Goal: Task Accomplishment & Management: Manage account settings

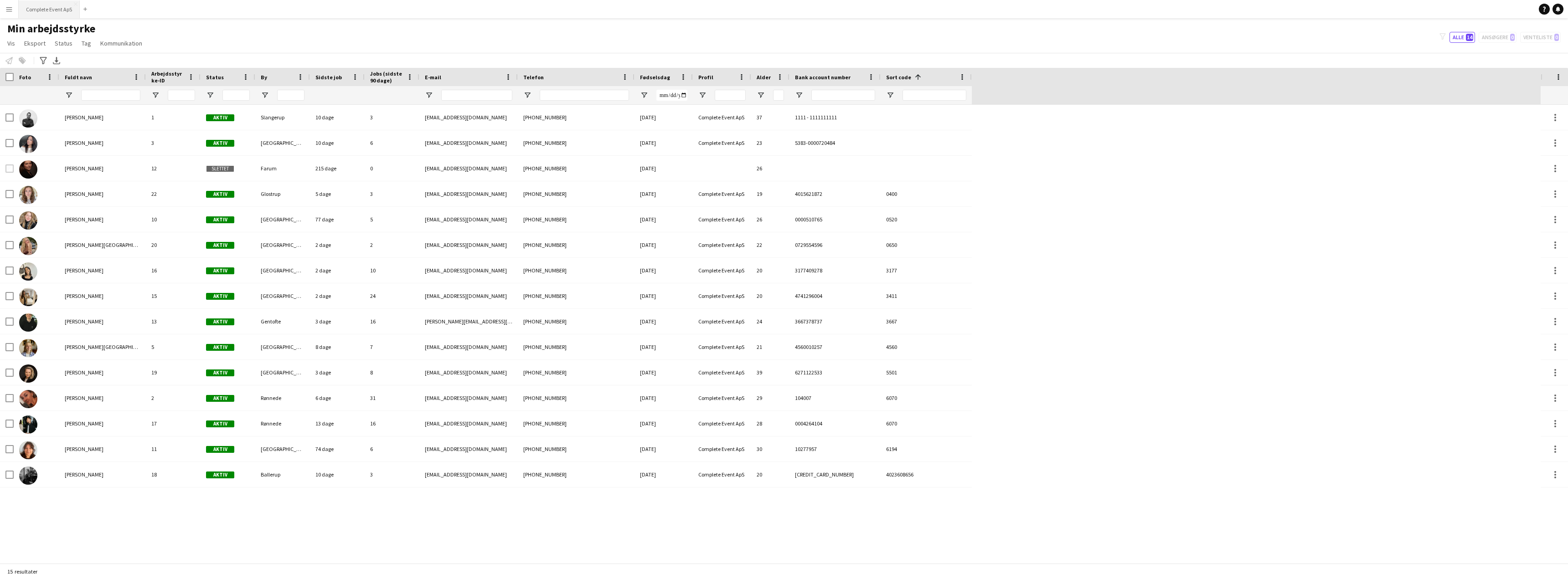
click at [50, 9] on button "Complete Event ApS Luk" at bounding box center [48, 10] width 61 height 18
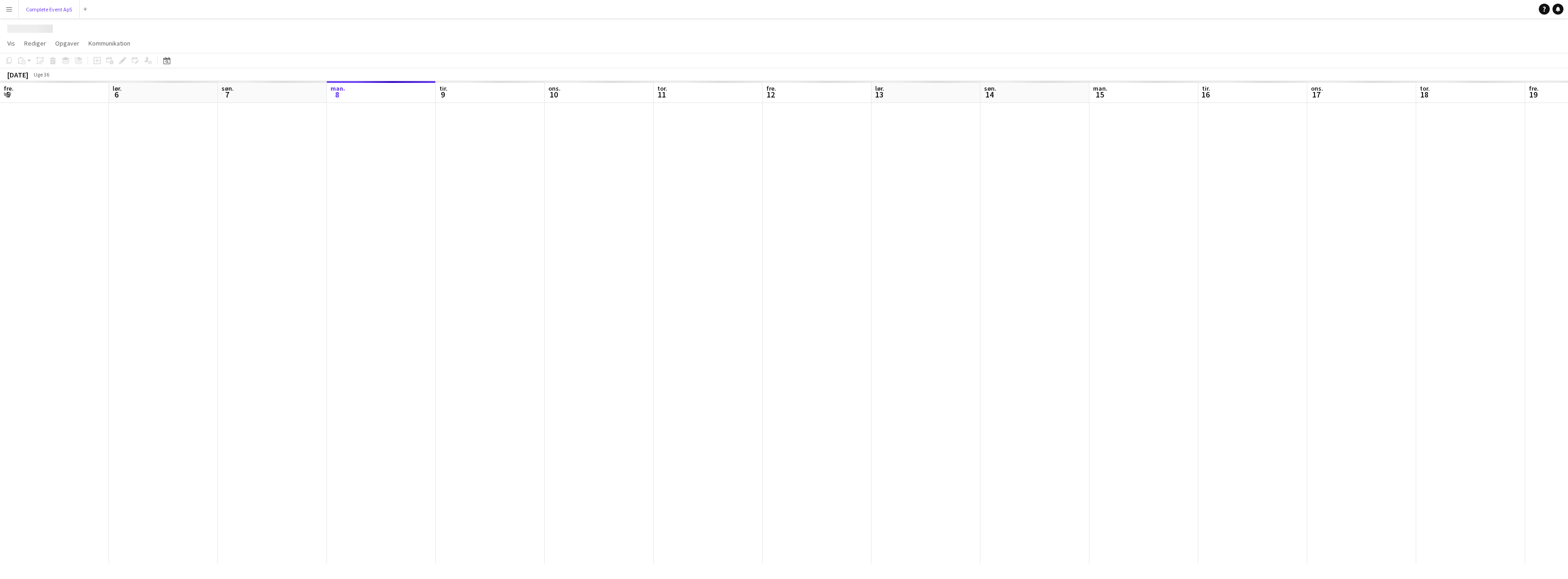
scroll to position [0, 218]
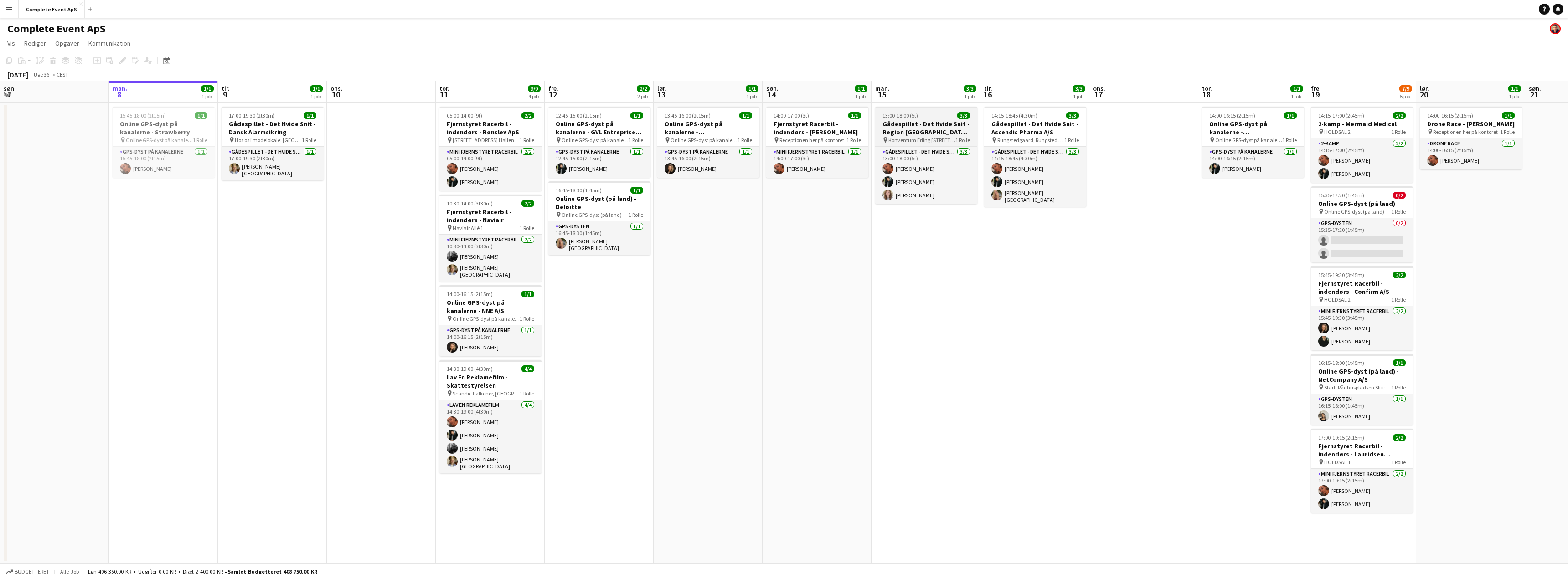
click at [939, 117] on div "13:00-18:00 (5t) 3/3" at bounding box center [926, 115] width 102 height 7
click at [939, 117] on div "13:00-18:00 (5t) 3/3" at bounding box center [926, 116] width 100 height 7
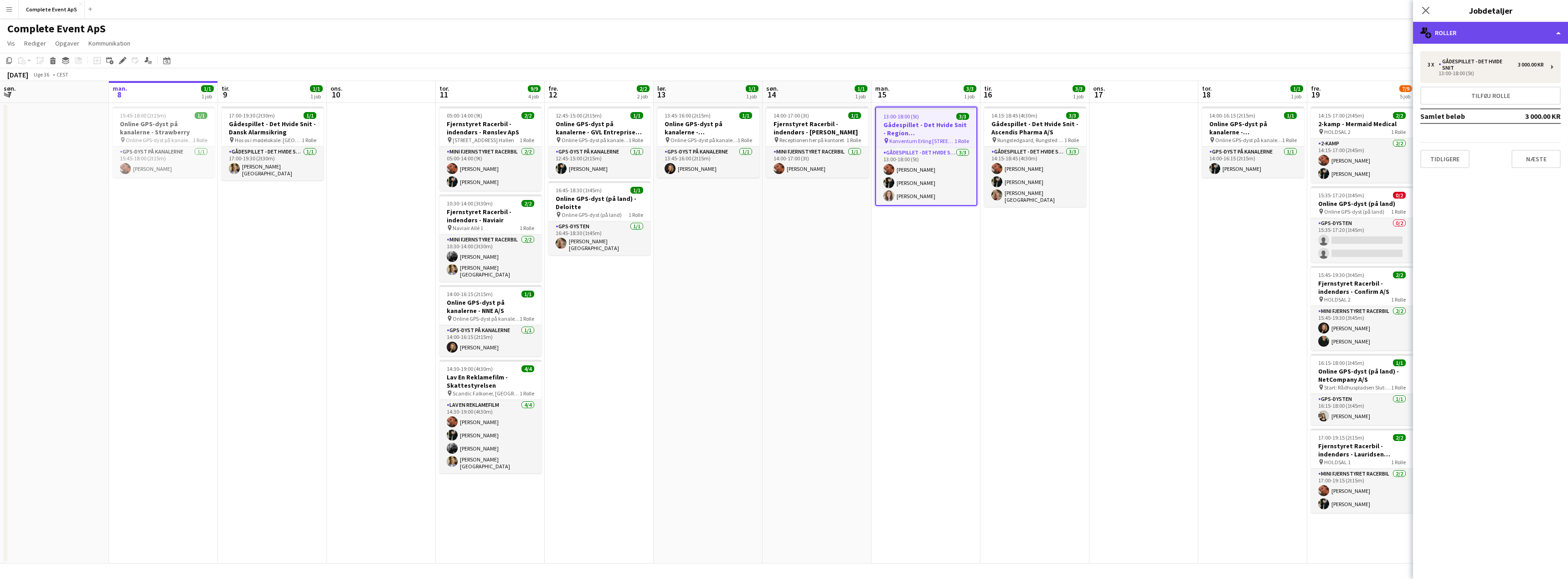
click at [1463, 38] on div "multiple-users-add Roller" at bounding box center [1490, 33] width 155 height 22
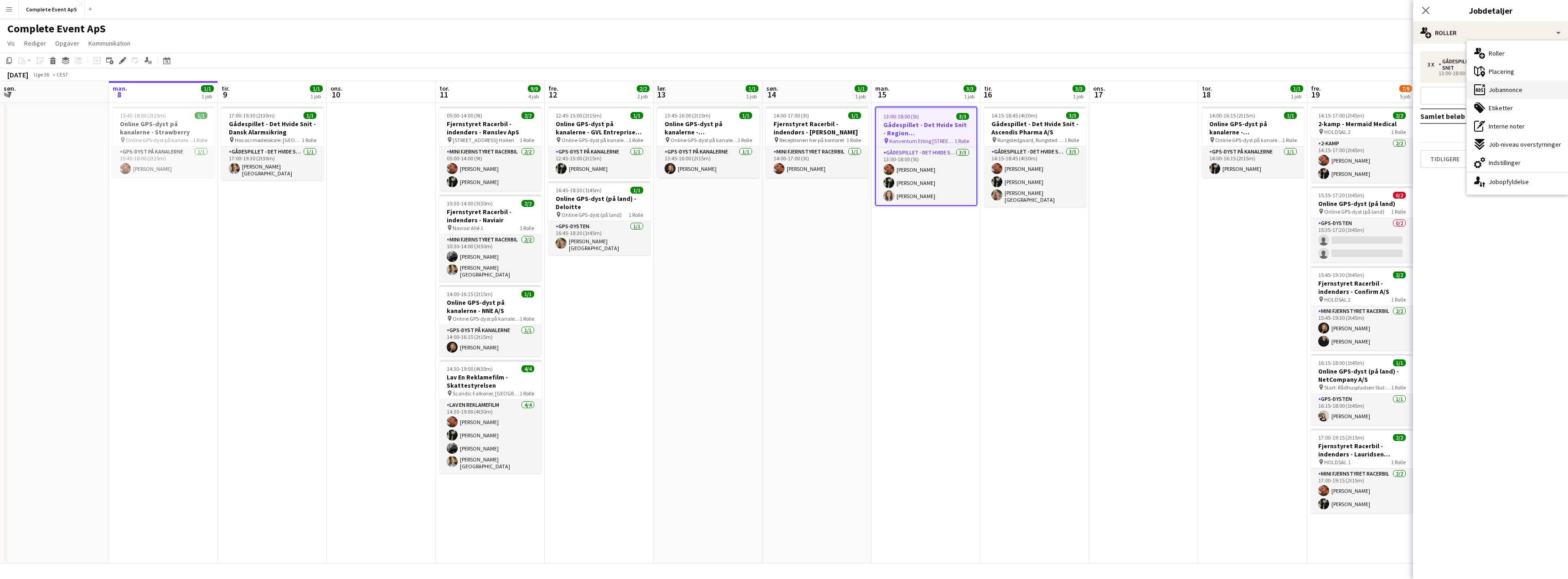
click at [1513, 95] on div "ads-window Jobannonce" at bounding box center [1517, 89] width 102 height 18
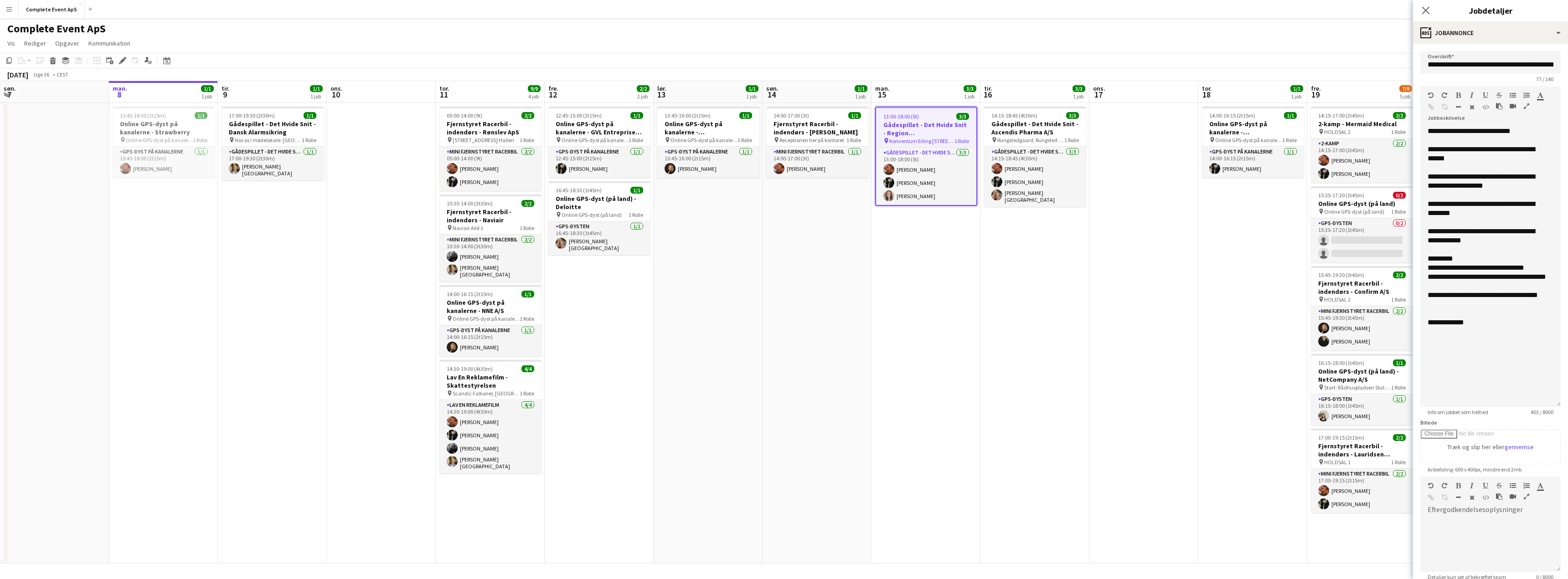
drag, startPoint x: 1560, startPoint y: 177, endPoint x: 1549, endPoint y: 402, distance: 225.3
click at [1549, 402] on div "**********" at bounding box center [1490, 267] width 140 height 280
click at [1157, 357] on app-date-cell at bounding box center [1143, 333] width 109 height 460
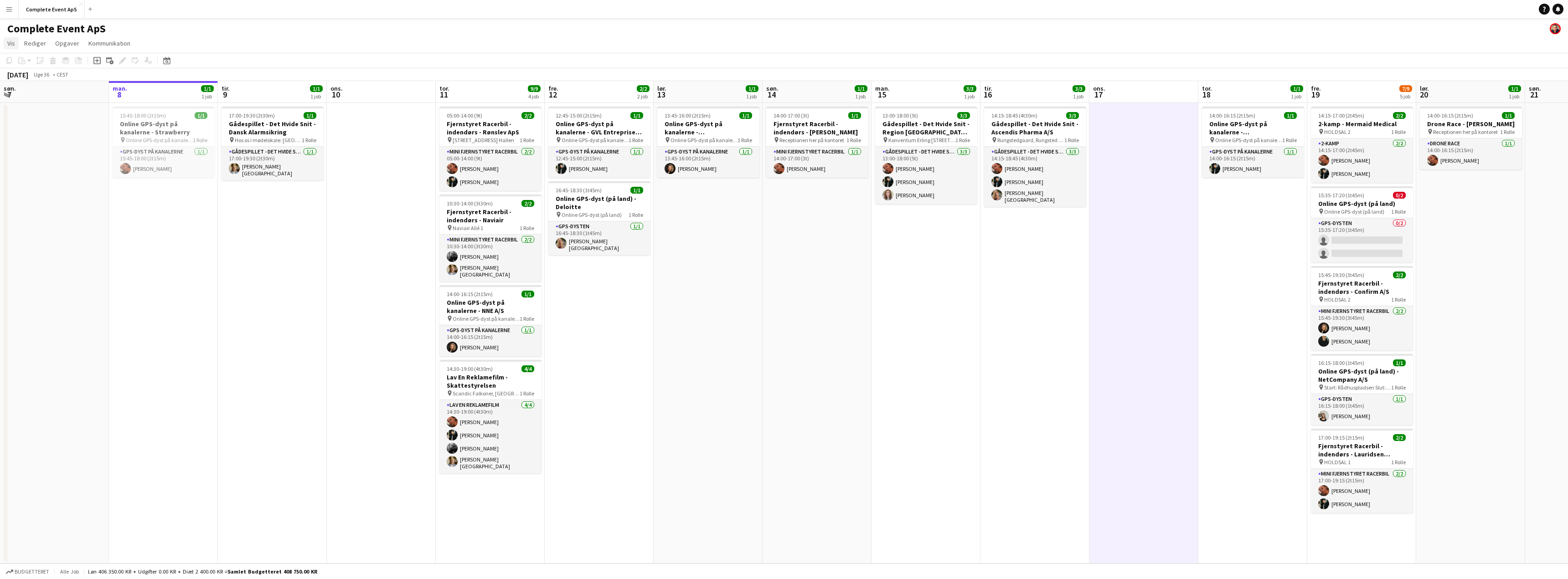
click at [15, 43] on span "Vis" at bounding box center [11, 43] width 8 height 8
click at [10, 9] on app-icon "Menu" at bounding box center [9, 9] width 7 height 7
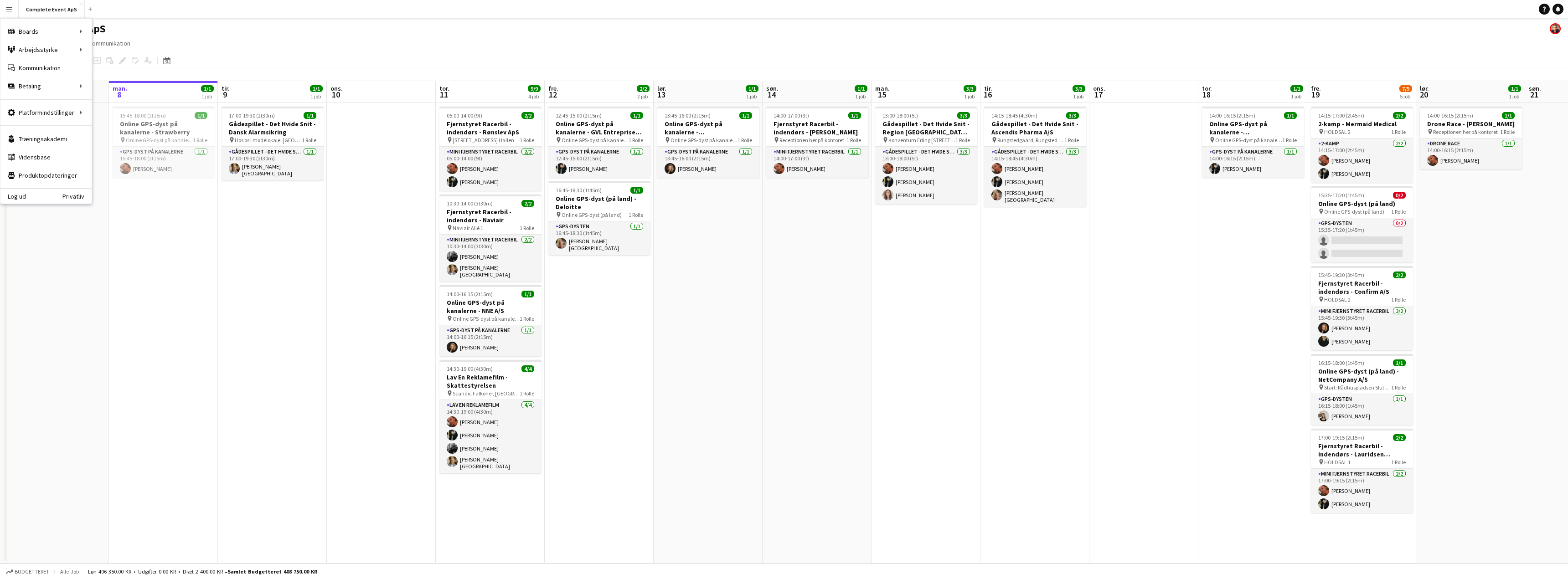
click at [153, 221] on app-date-cell "15:45-18:00 (2t15m) 1/1 Online GPS-dyst på kanalerne - Strawberry pin Online GP…" at bounding box center [164, 333] width 109 height 460
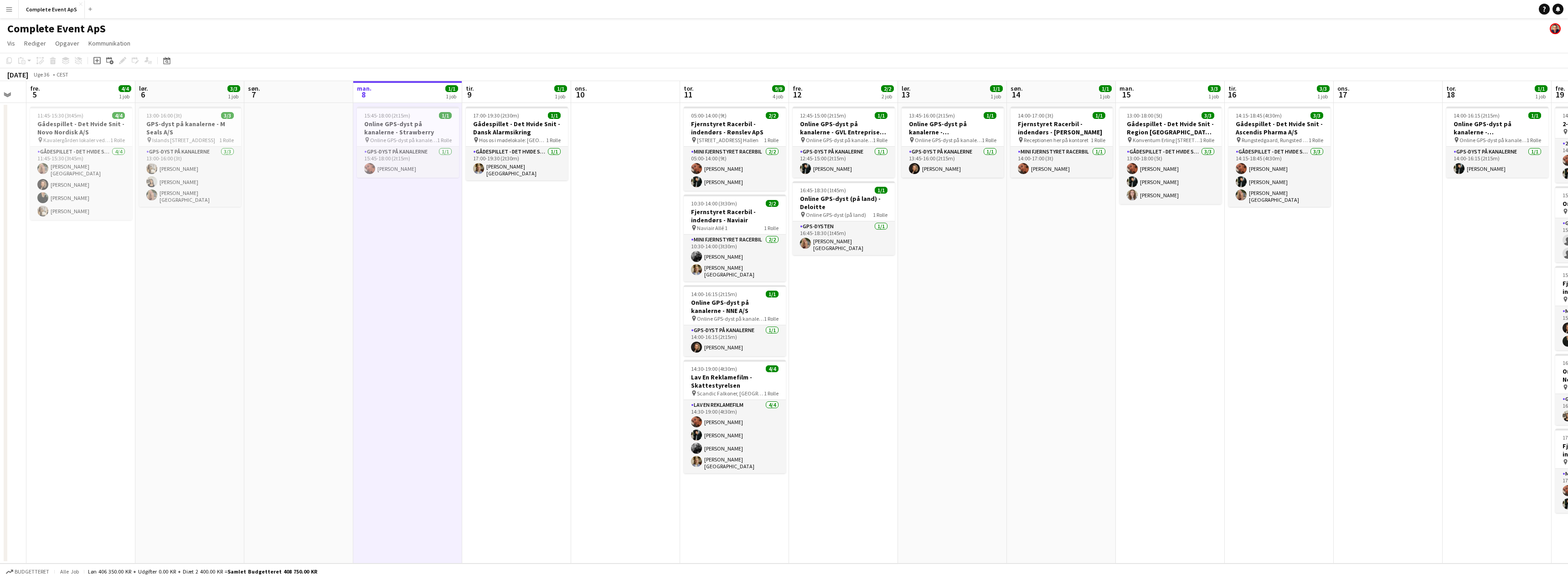
drag, startPoint x: 179, startPoint y: 257, endPoint x: 759, endPoint y: 317, distance: 583.1
click at [729, 316] on app-calendar-viewport "ons. 3 tor. 4 fre. 5 4/4 1 job lør. 6 3/3 1 job søn. 7 man. 8 1/1 1 job tir. 9 …" at bounding box center [784, 322] width 1568 height 482
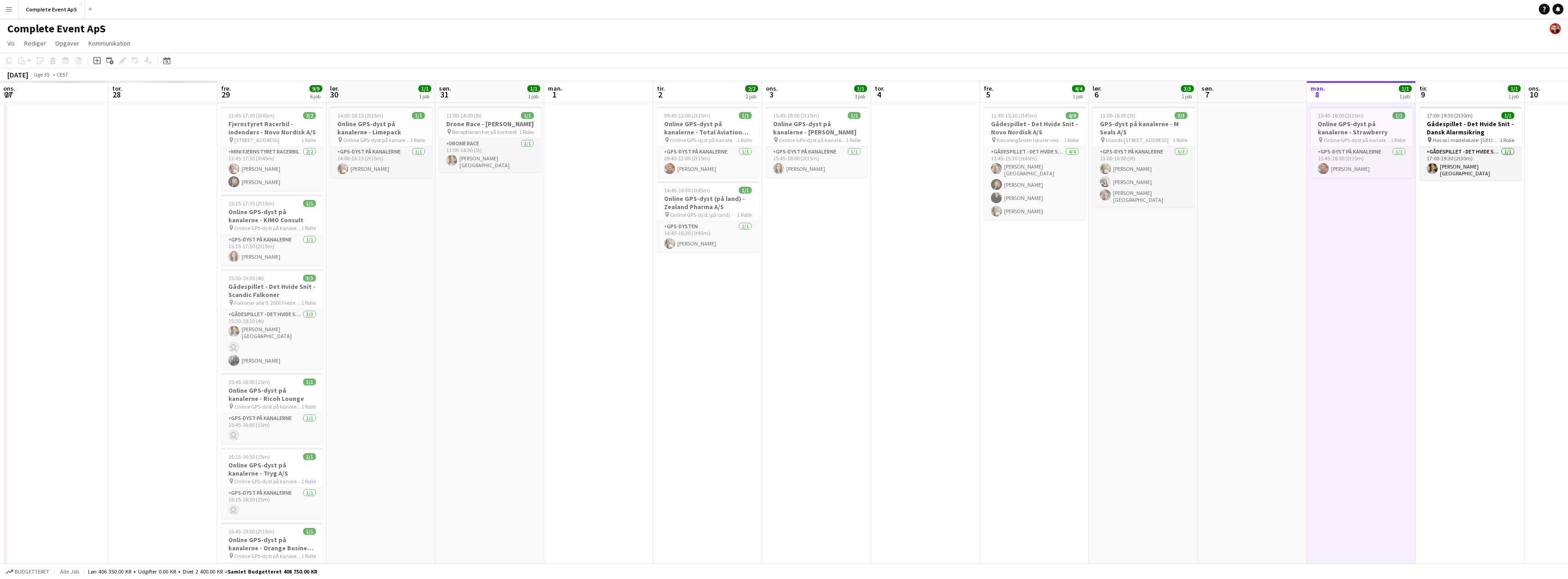
drag, startPoint x: 648, startPoint y: 366, endPoint x: 623, endPoint y: 366, distance: 25.0
click at [723, 372] on app-calendar-viewport "tir. 26 ons. 27 tor. 28 fre. 29 9/9 6 job lør. 30 1/1 1 job søn. 31 1/1 1 job m…" at bounding box center [784, 347] width 1568 height 532
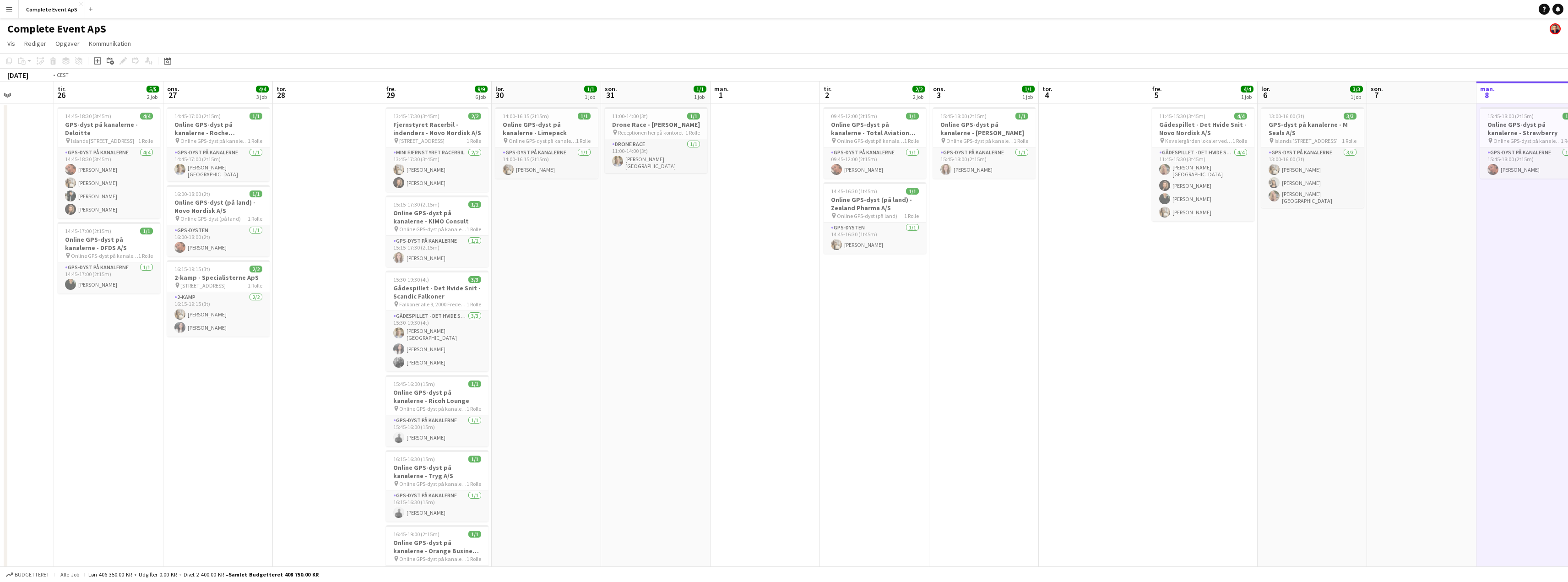
drag, startPoint x: 231, startPoint y: 361, endPoint x: 777, endPoint y: 420, distance: 549.2
click at [774, 420] on app-calendar-viewport "søn. 24 man. 25 tir. 26 5/5 2 job ons. 27 4/4 3 job tor. 28 fre. 29 9/9 6 job l…" at bounding box center [784, 349] width 1568 height 535
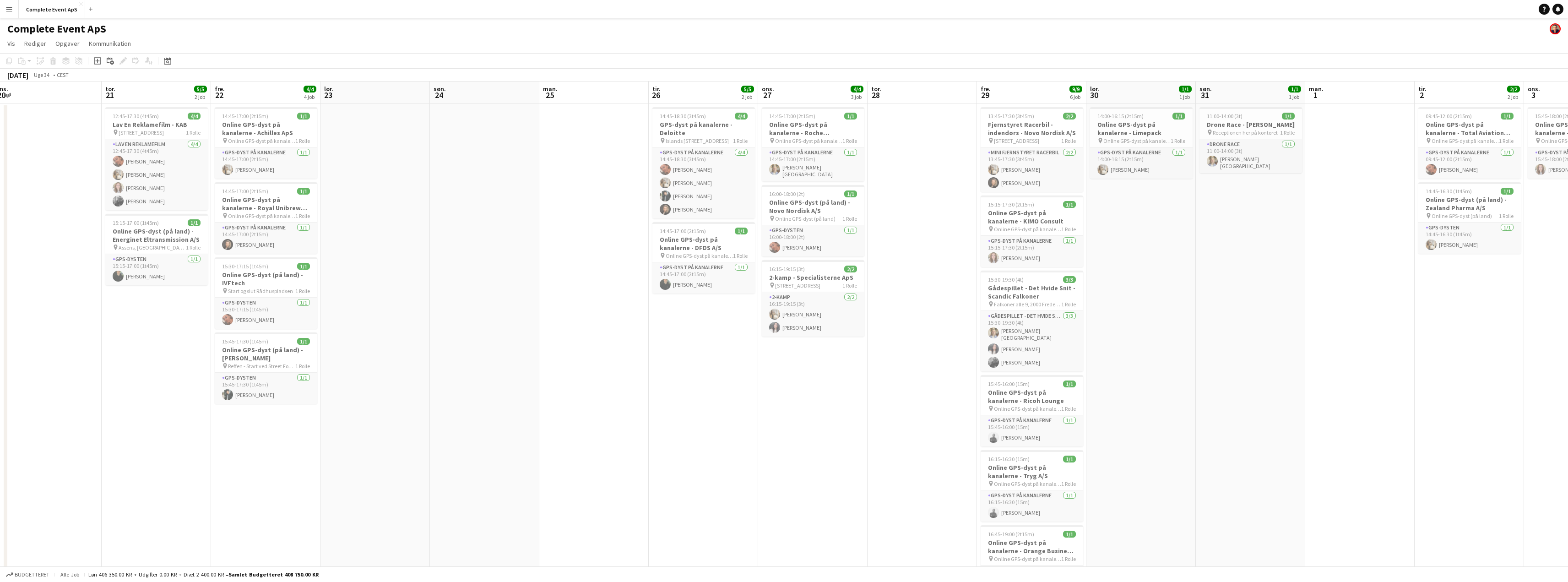
scroll to position [0, 233]
drag, startPoint x: 522, startPoint y: 435, endPoint x: 405, endPoint y: 436, distance: 117.0
click at [405, 436] on app-calendar-viewport "man. 18 4/4 2 job tir. 19 ons. 20 tor. 21 5/5 2 job fre. 22 4/4 4 job lør. 23 s…" at bounding box center [784, 349] width 1568 height 535
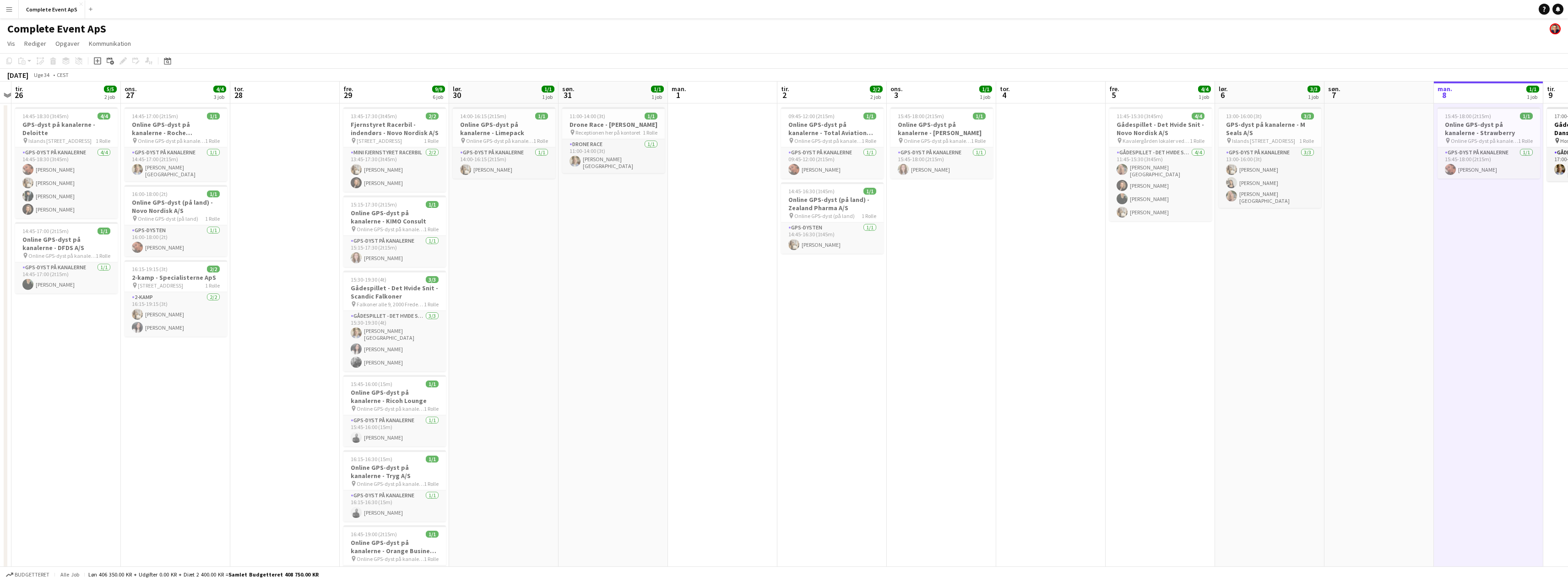
scroll to position [0, 250]
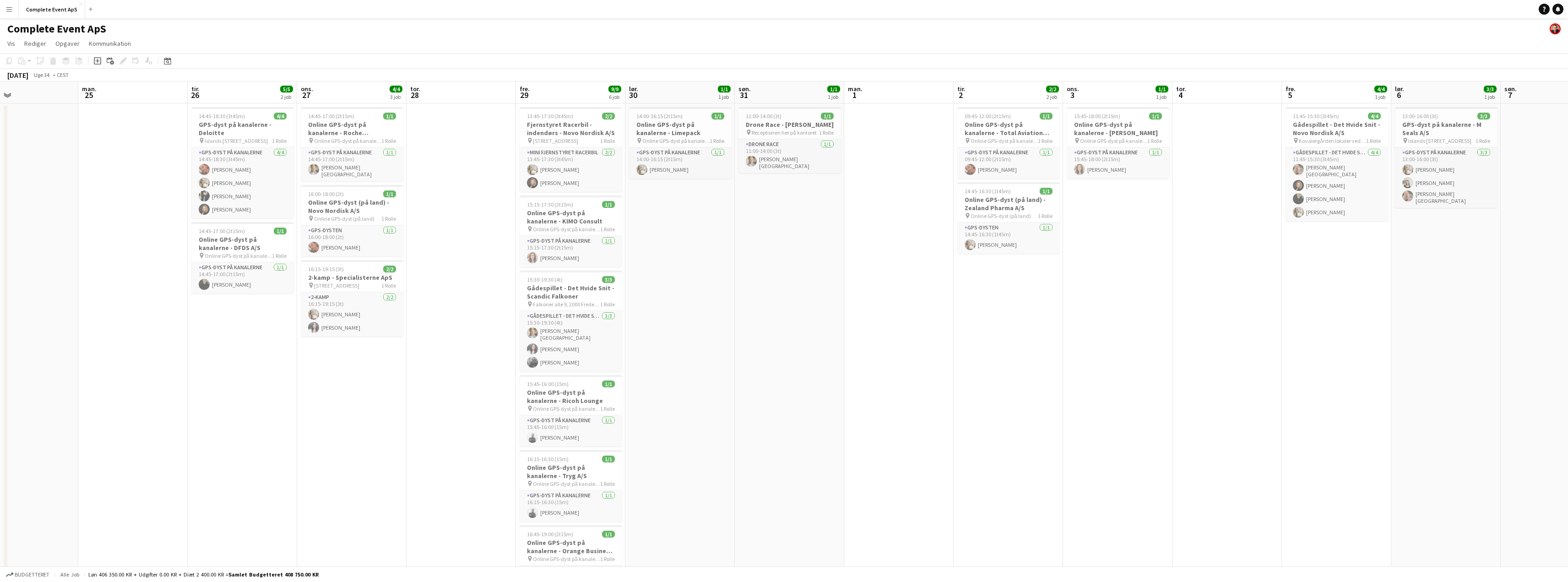
drag, startPoint x: 783, startPoint y: 391, endPoint x: 408, endPoint y: 348, distance: 377.5
click at [408, 348] on app-calendar-viewport "fre. 22 4/4 4 job lør. 23 søn. 24 man. 25 tir. 26 5/5 2 job ons. 27 4/4 3 job t…" at bounding box center [784, 349] width 1568 height 535
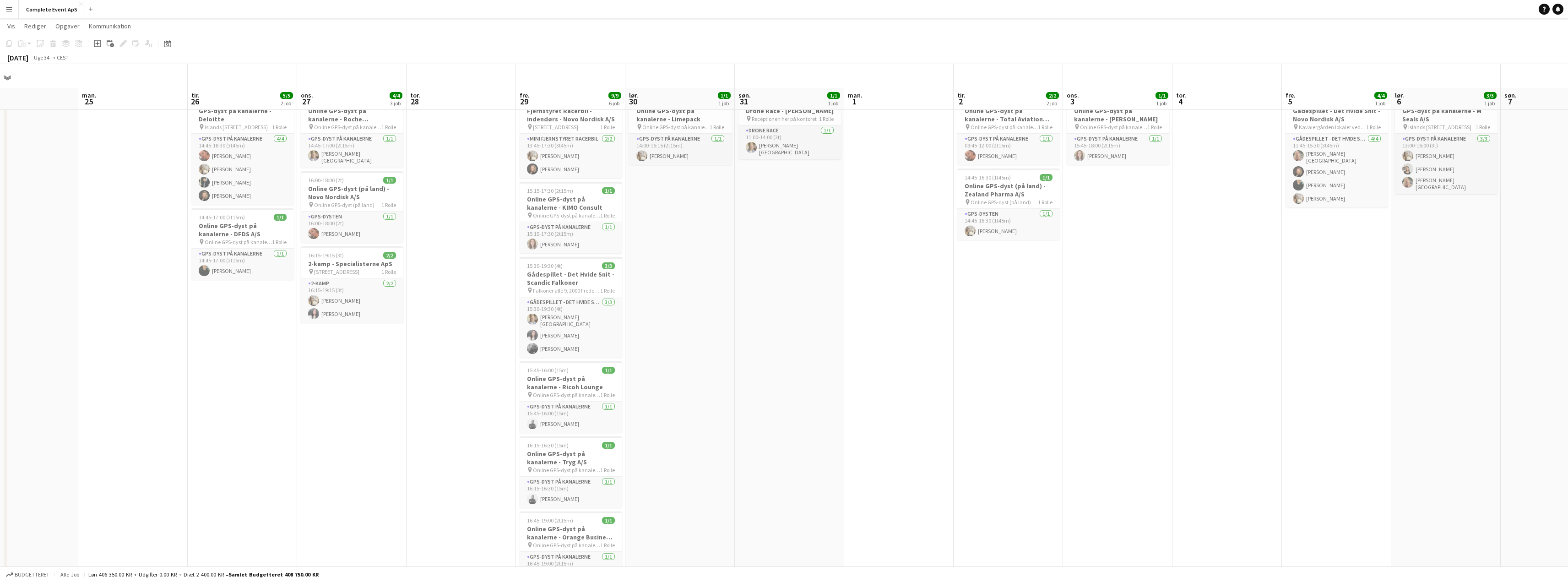
scroll to position [0, 0]
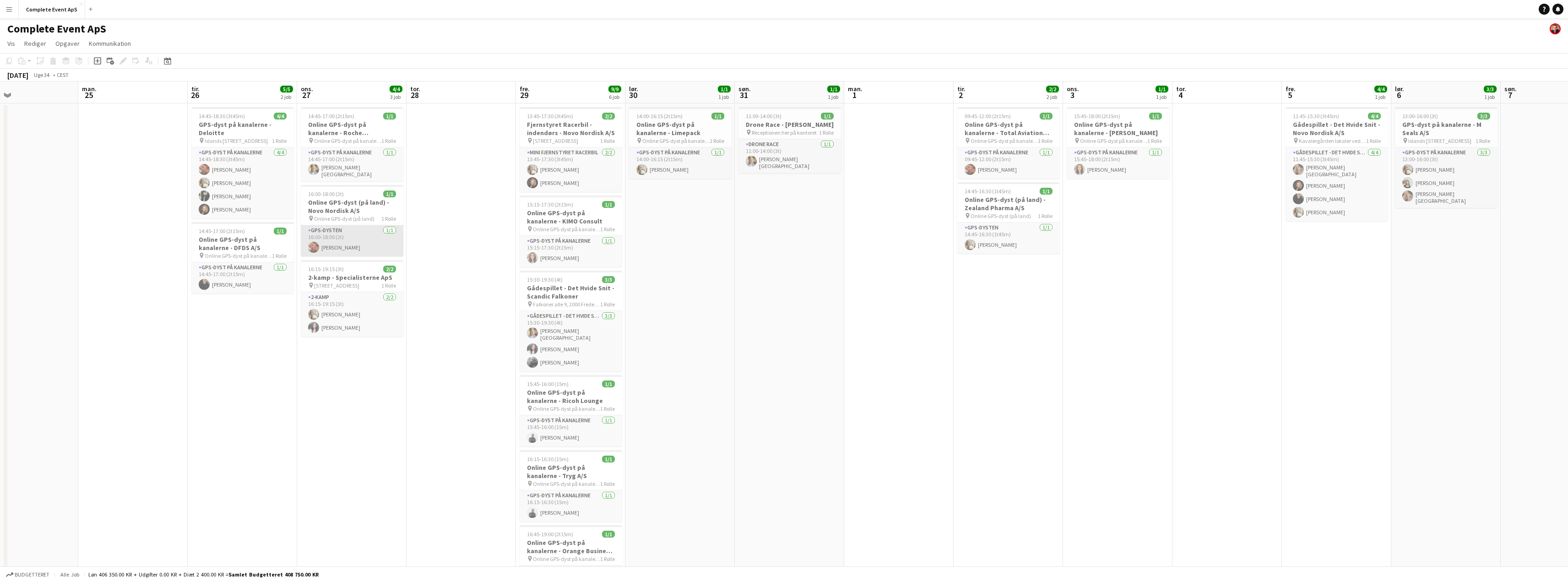
click at [352, 233] on app-card-role "GPS-dysten [DATE] 16:00-18:00 (2t) [PERSON_NAME]" at bounding box center [351, 241] width 102 height 31
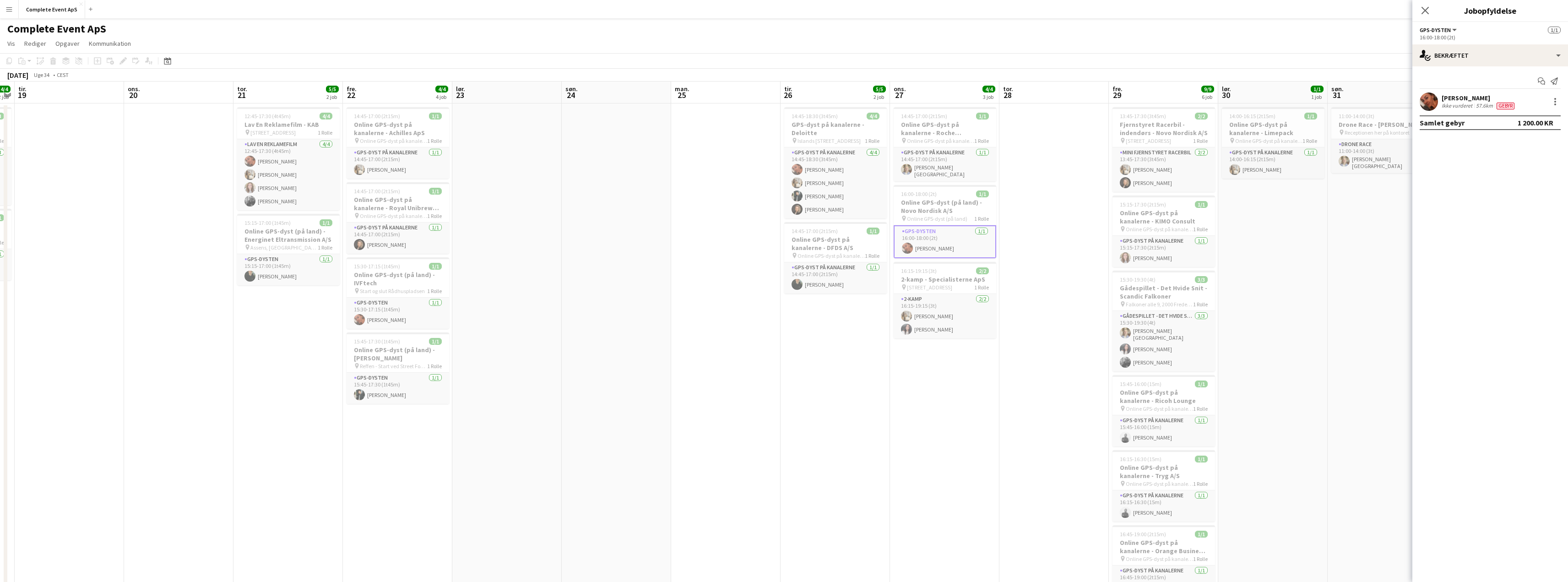
scroll to position [0, 284]
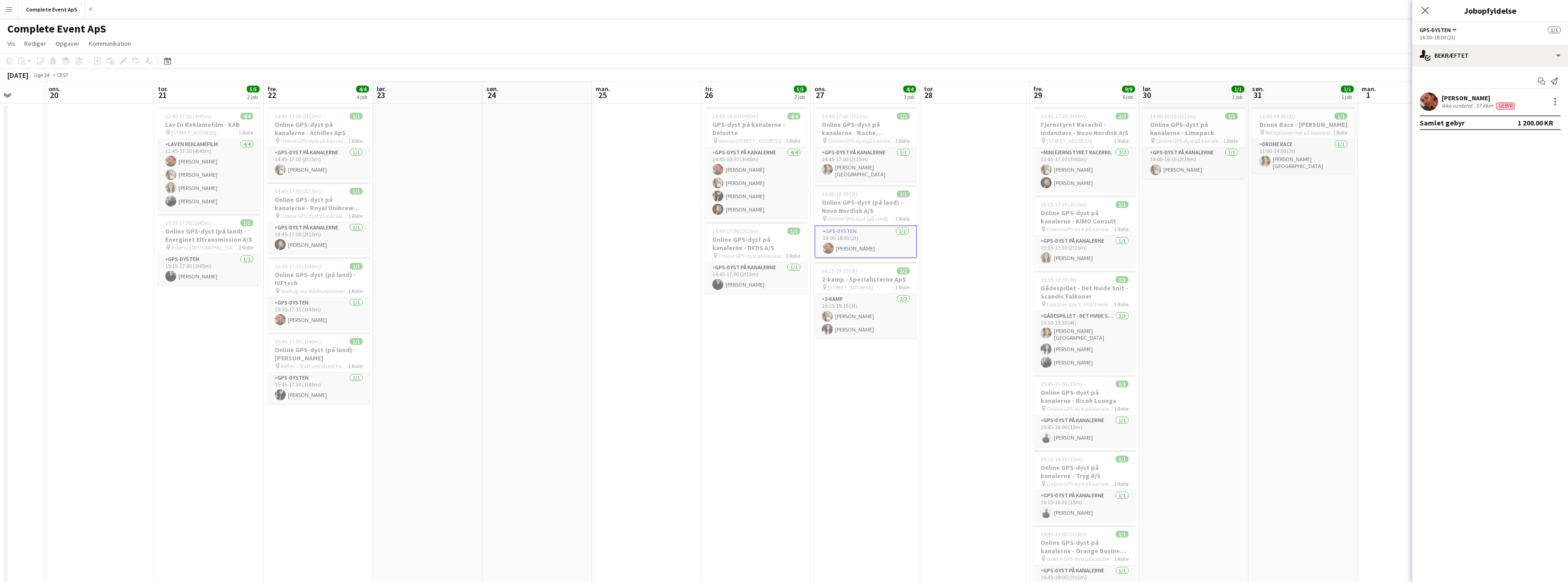
drag, startPoint x: 209, startPoint y: 369, endPoint x: 832, endPoint y: 427, distance: 625.7
click at [832, 427] on app-calendar-viewport "søn. 17 man. 18 4/4 2 job tir. 19 ons. 20 tor. 21 5/5 2 job fre. 22 4/4 4 job l…" at bounding box center [784, 349] width 1568 height 535
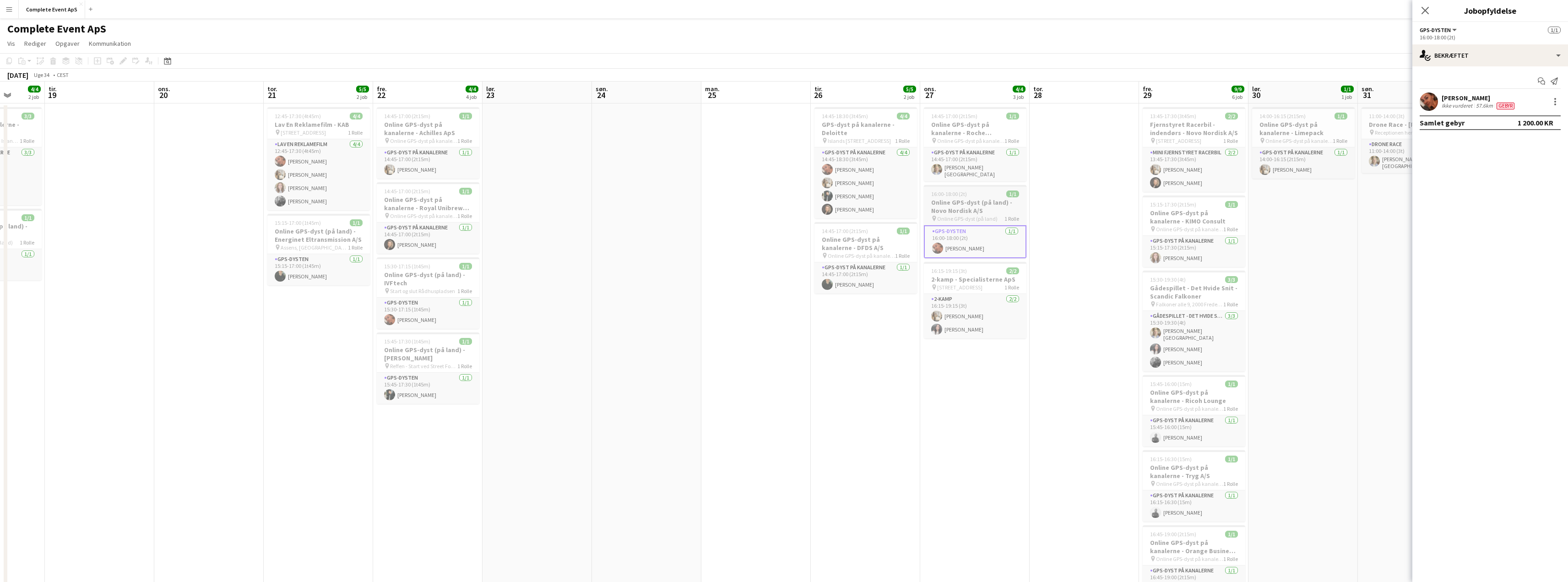
click at [980, 192] on div "16:00-18:00 (2t) 1/1" at bounding box center [975, 194] width 102 height 7
click at [980, 192] on div "16:00-18:00 (2t) 1/1" at bounding box center [975, 194] width 101 height 7
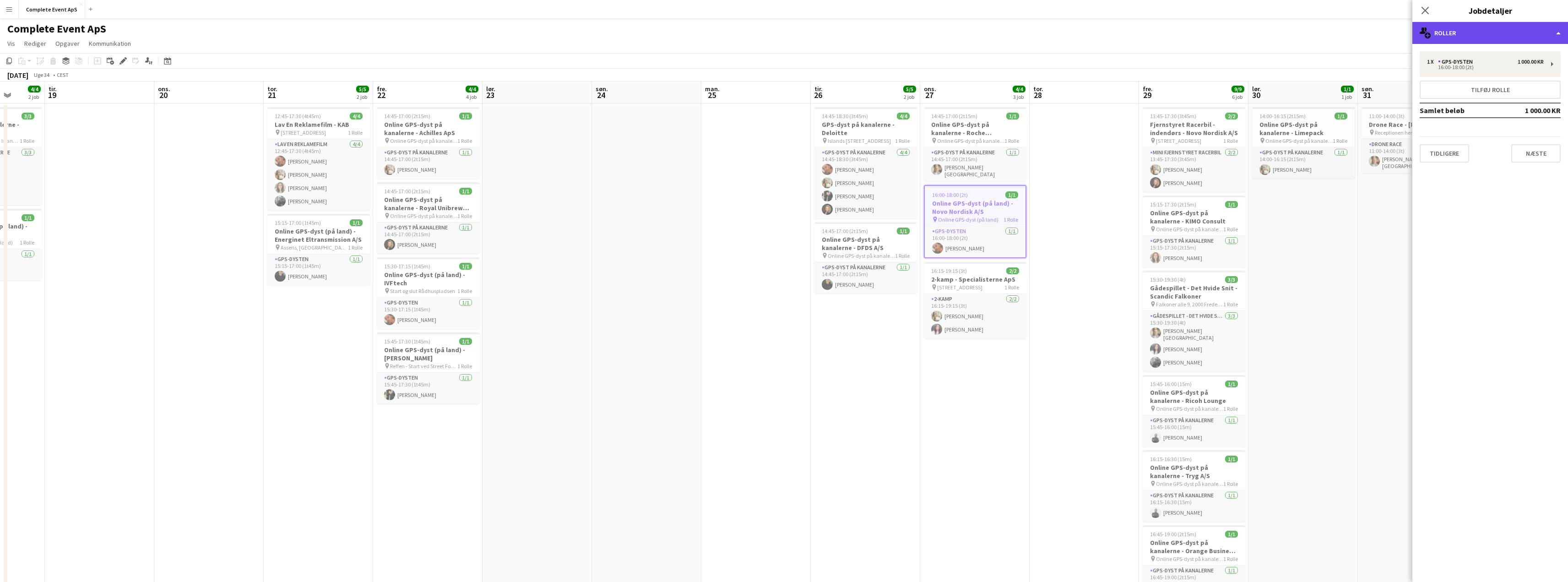
click at [1466, 27] on div "multiple-users-add Roller" at bounding box center [1490, 33] width 155 height 22
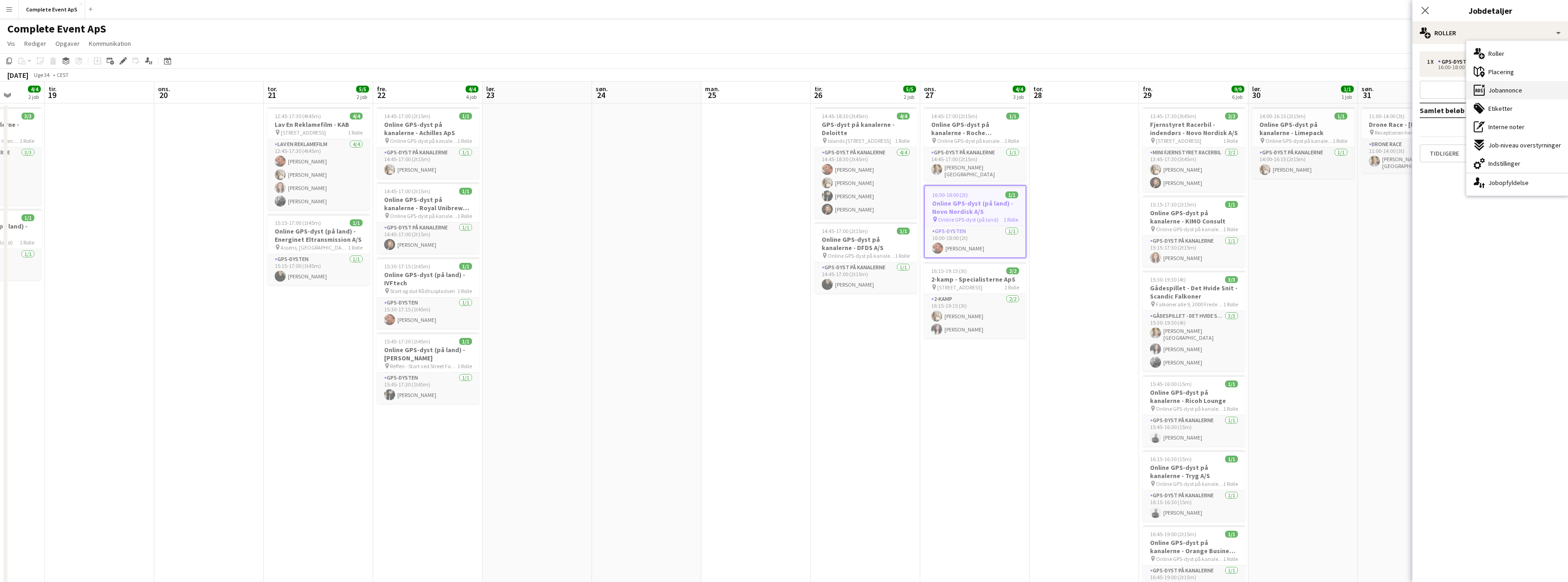
click at [1515, 91] on span "Jobannonce" at bounding box center [1505, 90] width 34 height 8
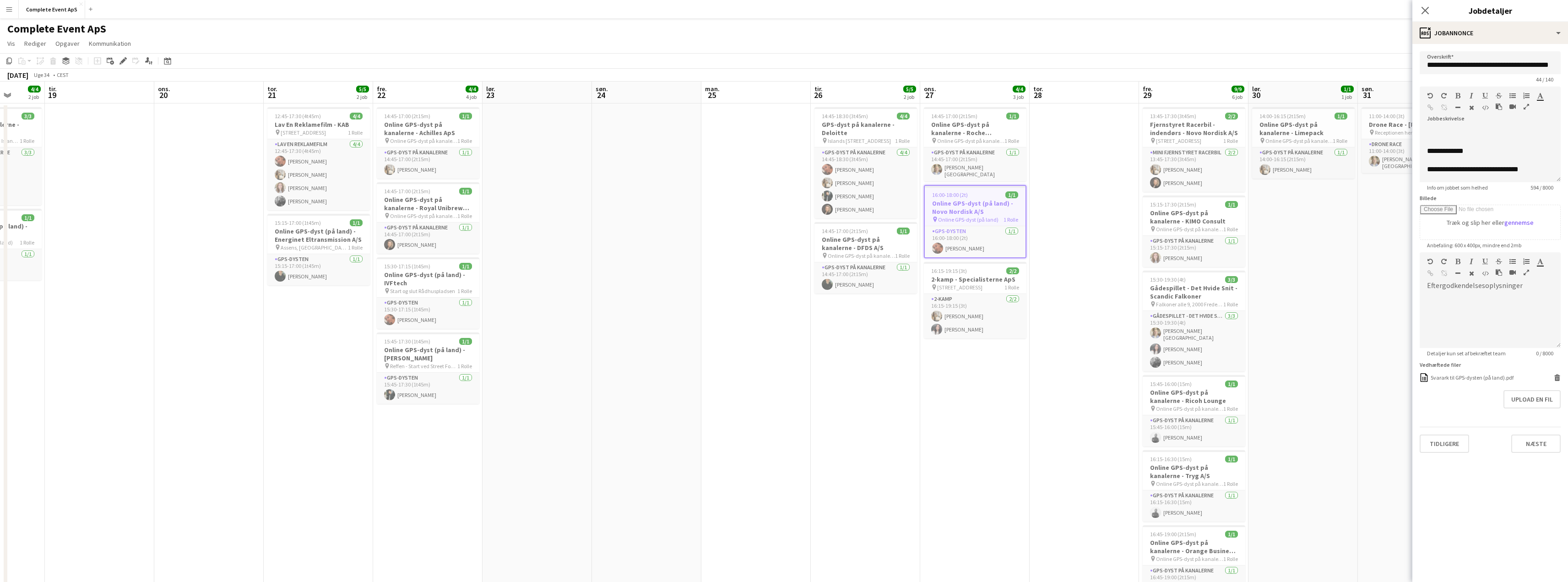
scroll to position [229, 0]
click at [1354, 259] on app-date-cell "14:00-16:15 (2t15m) 1/1 Online GPS-dyst på kanalerne - Limepack pin Online GPS-…" at bounding box center [1303, 360] width 110 height 513
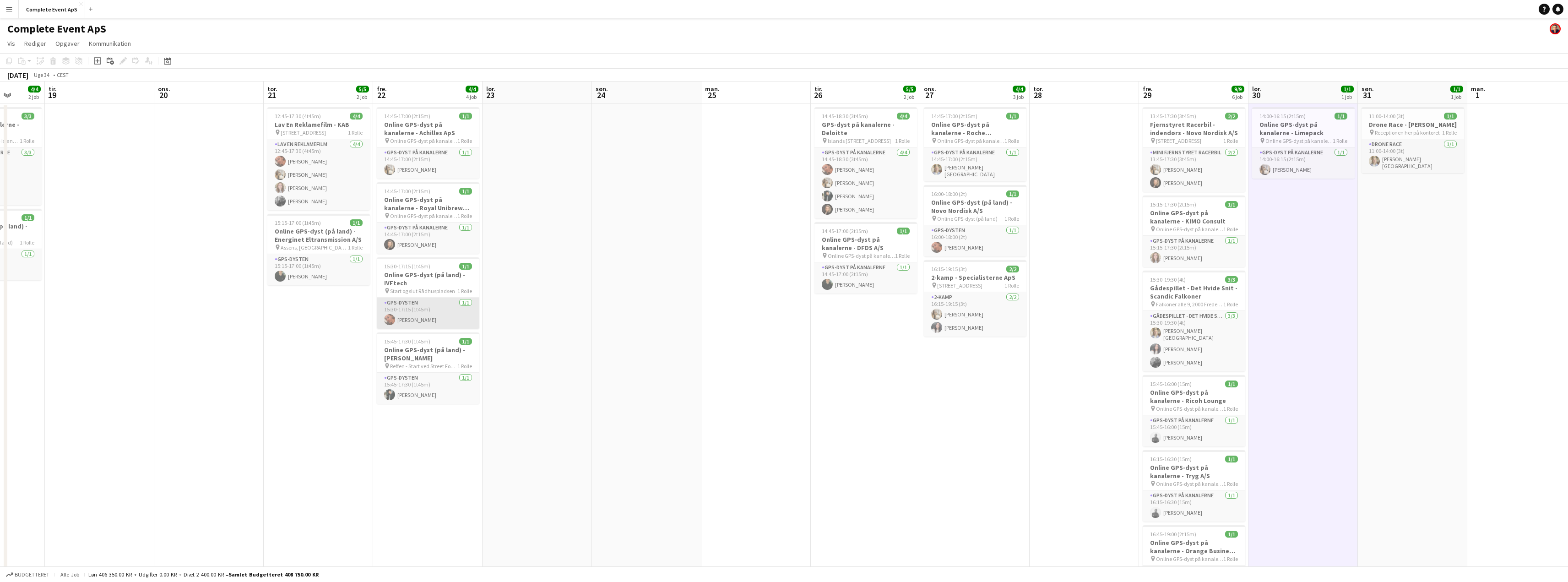
click at [449, 314] on app-card-role "GPS-dysten [DATE] 15:30-17:15 (1t45m) [PERSON_NAME]" at bounding box center [427, 313] width 102 height 31
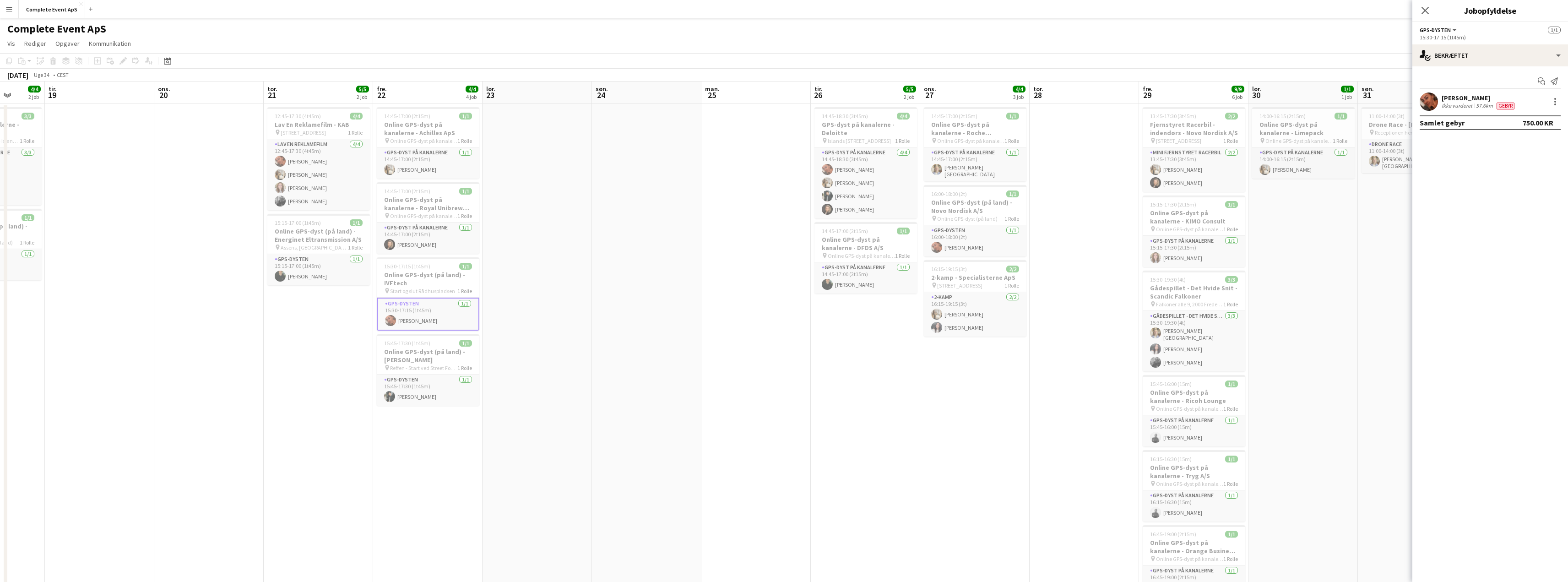
click at [672, 336] on app-date-cell at bounding box center [647, 360] width 110 height 513
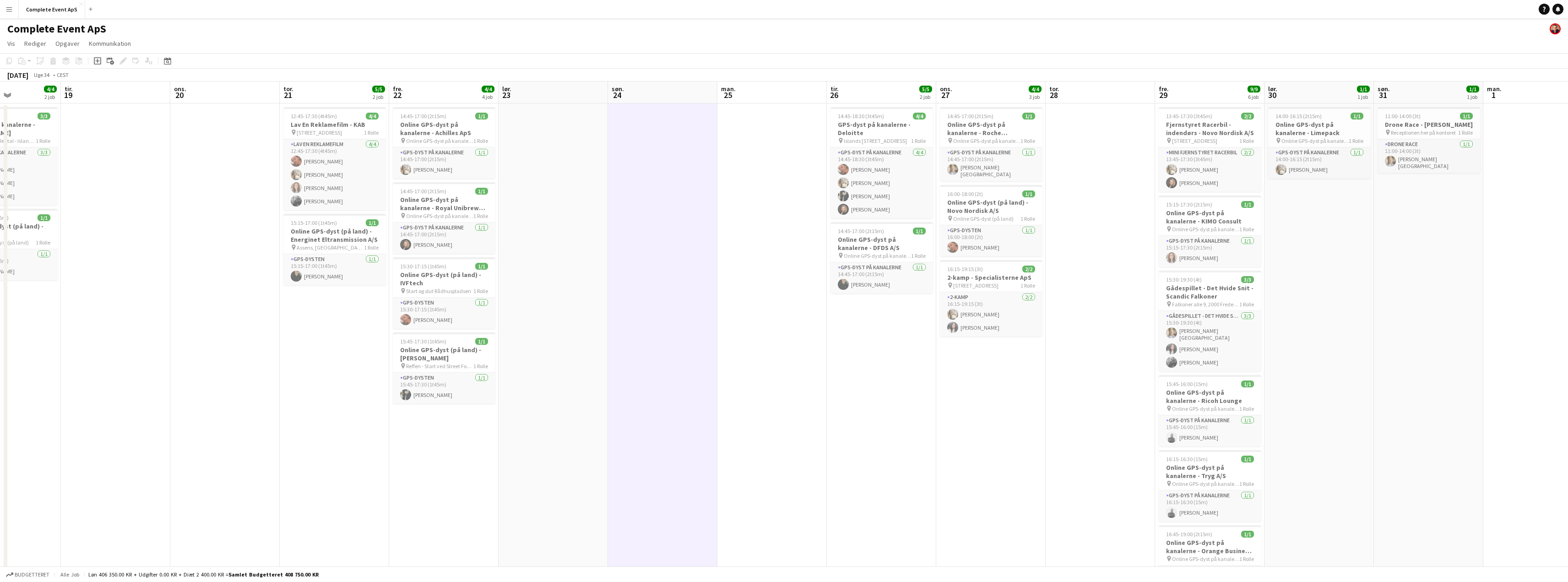
drag, startPoint x: 771, startPoint y: 357, endPoint x: 639, endPoint y: 343, distance: 132.7
click at [639, 343] on app-calendar-viewport "lør. 16 søn. 17 man. 18 4/4 2 job tir. 19 ons. 20 tor. 21 5/5 2 job fre. 22 4/4…" at bounding box center [784, 349] width 1568 height 535
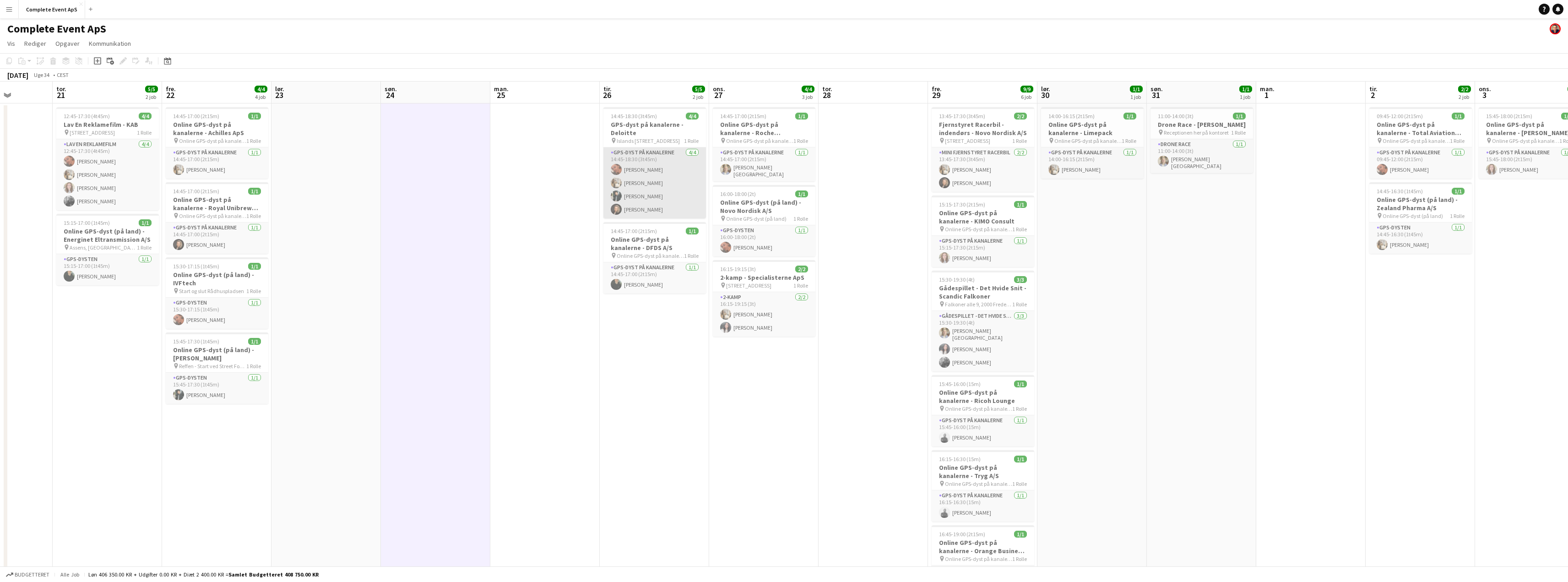
click at [656, 188] on app-card-role "GPS-dyst på kanalerne [DATE] 14:45-18:30 (3t45m) [PERSON_NAME] [PERSON_NAME] [P…" at bounding box center [654, 183] width 102 height 71
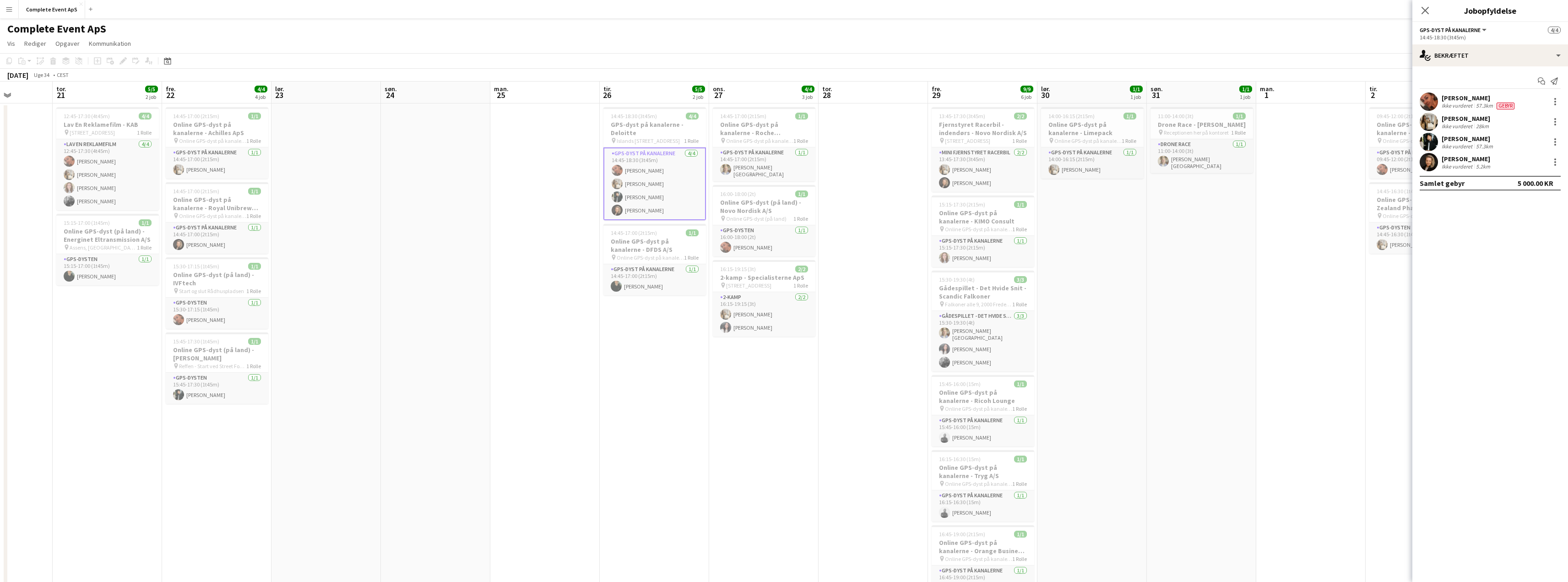
click at [1525, 101] on div "[PERSON_NAME] Ikke vurderet 57.3km [GEOGRAPHIC_DATA]" at bounding box center [1490, 102] width 155 height 18
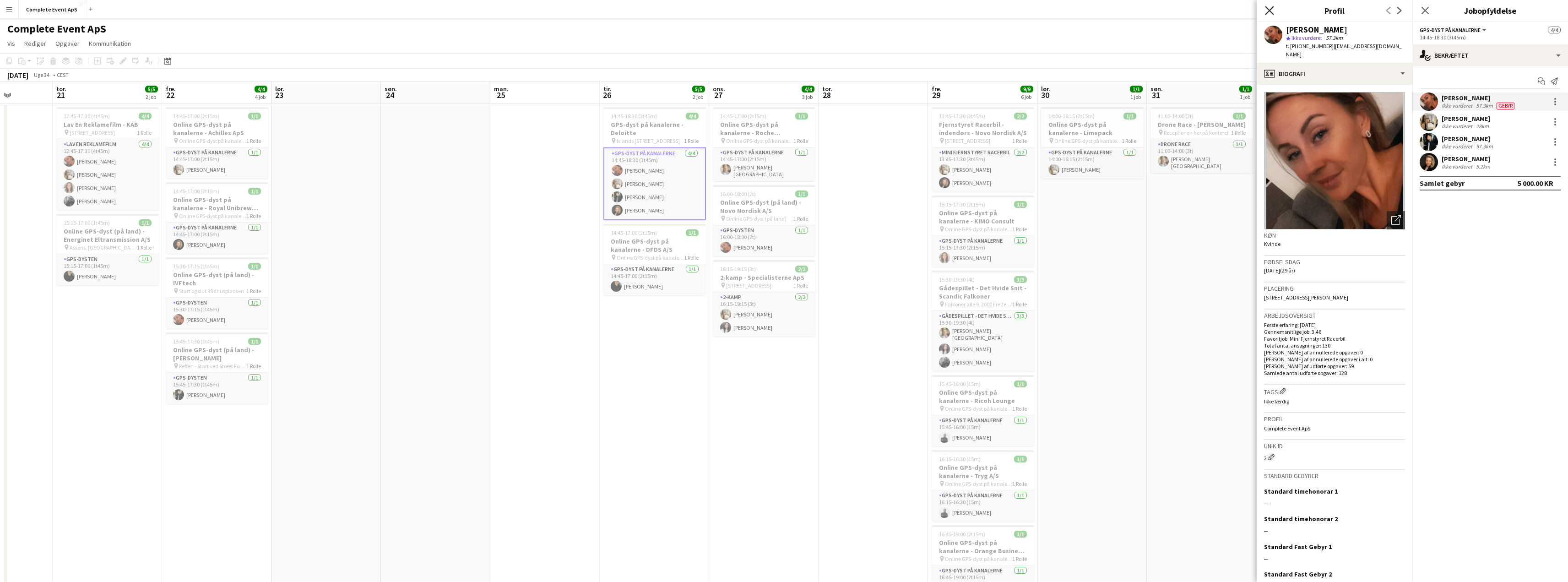
click at [1271, 14] on icon "Luk pop-in" at bounding box center [1270, 10] width 9 height 9
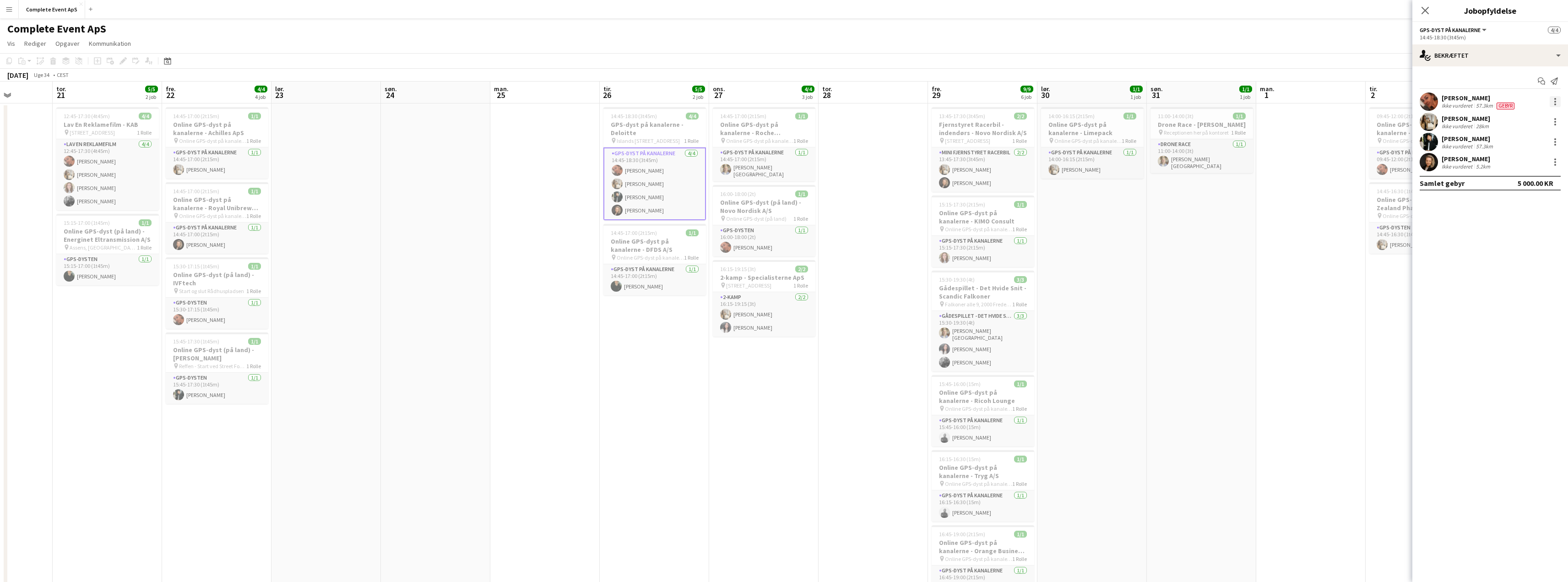
click at [1556, 102] on div at bounding box center [1555, 102] width 11 height 11
click at [1511, 123] on span "Rediger gebyr" at bounding box center [1519, 118] width 69 height 8
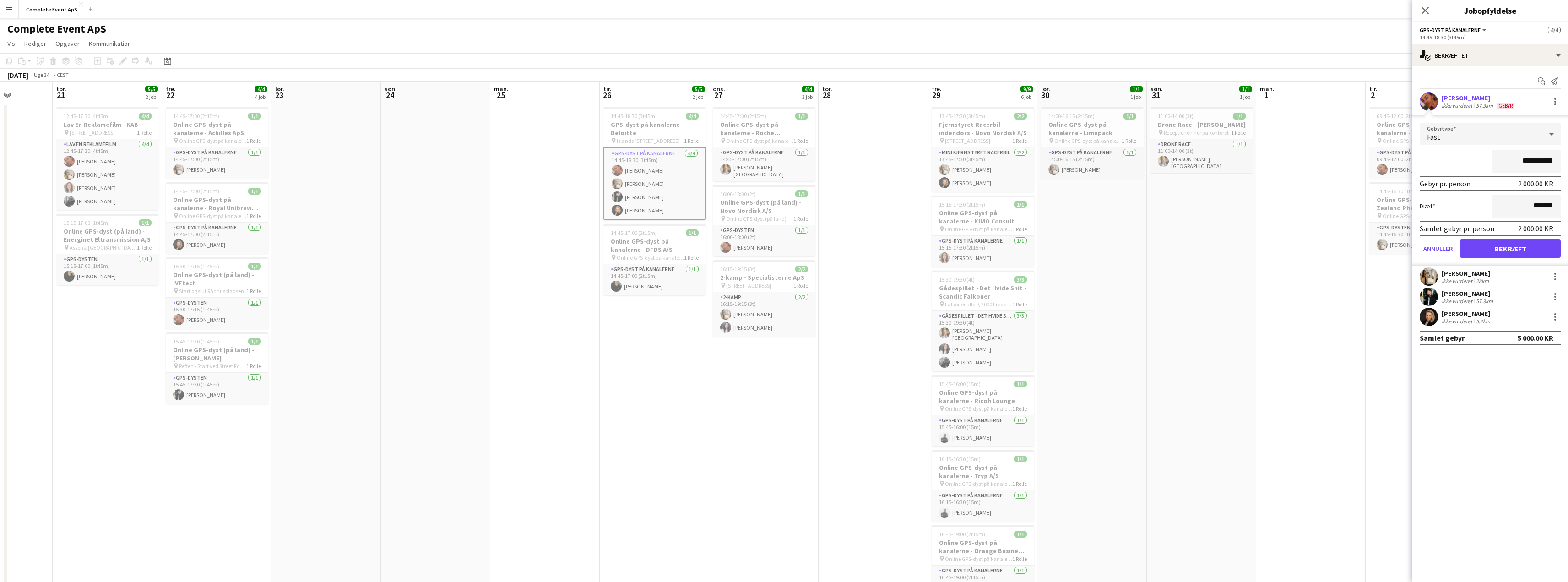
click at [1232, 270] on app-date-cell "11:00-14:00 (3t) 1/1 Drone Race - [PERSON_NAME] pin Receptionen her på kontoret…" at bounding box center [1202, 360] width 110 height 513
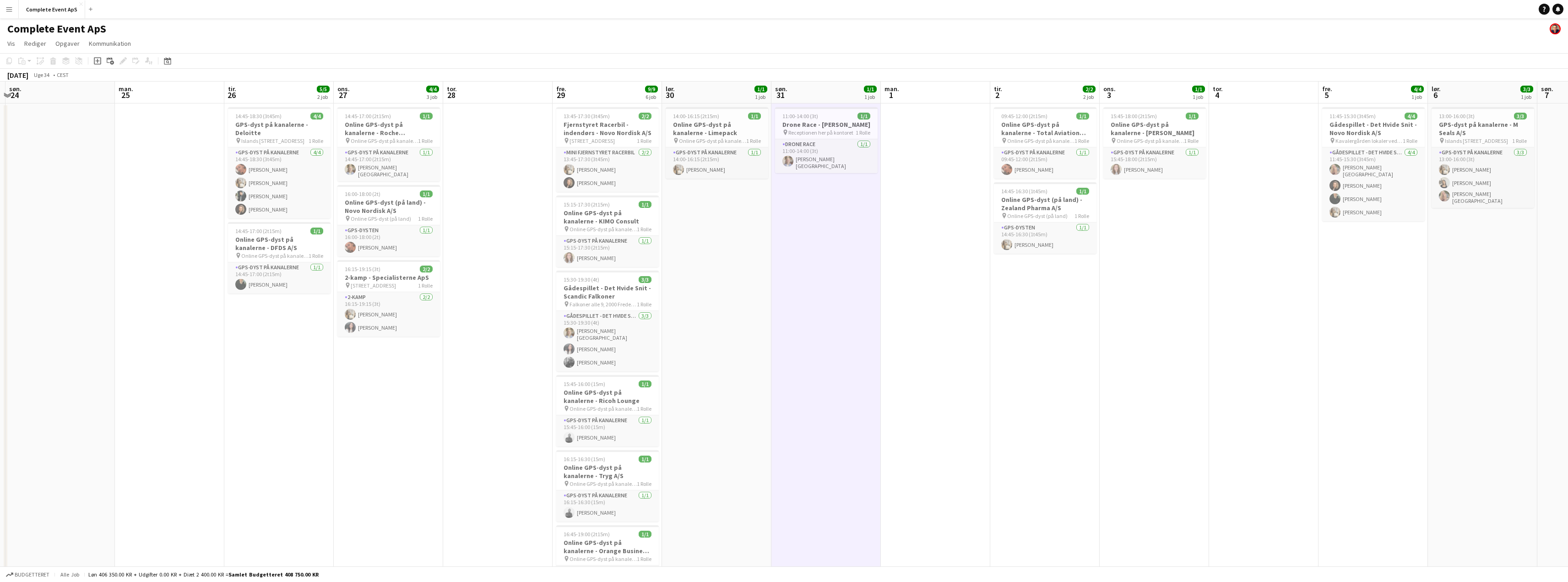
scroll to position [0, 340]
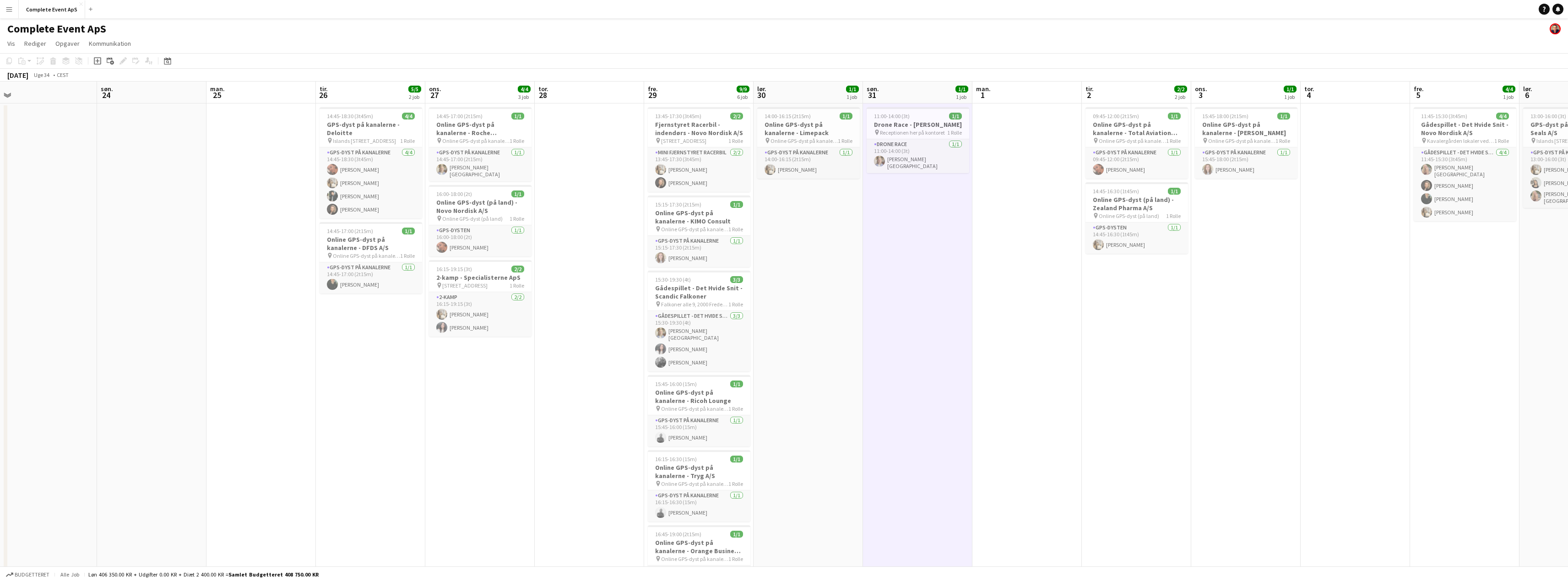
drag, startPoint x: 1116, startPoint y: 318, endPoint x: 853, endPoint y: 306, distance: 263.3
click at [853, 306] on app-calendar-viewport "ons. 20 tor. 21 5/5 2 job fre. 22 4/4 4 job lør. 23 søn. 24 man. 25 tir. 26 5/5…" at bounding box center [784, 349] width 1568 height 535
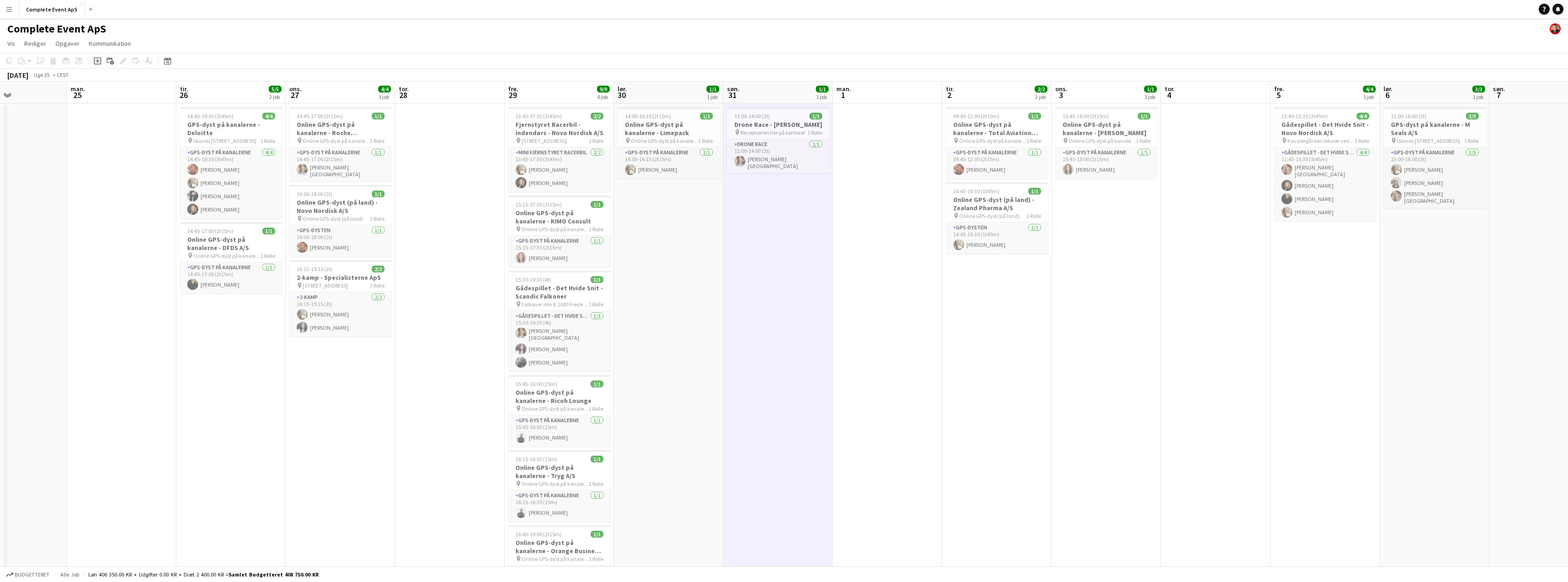
scroll to position [0, 326]
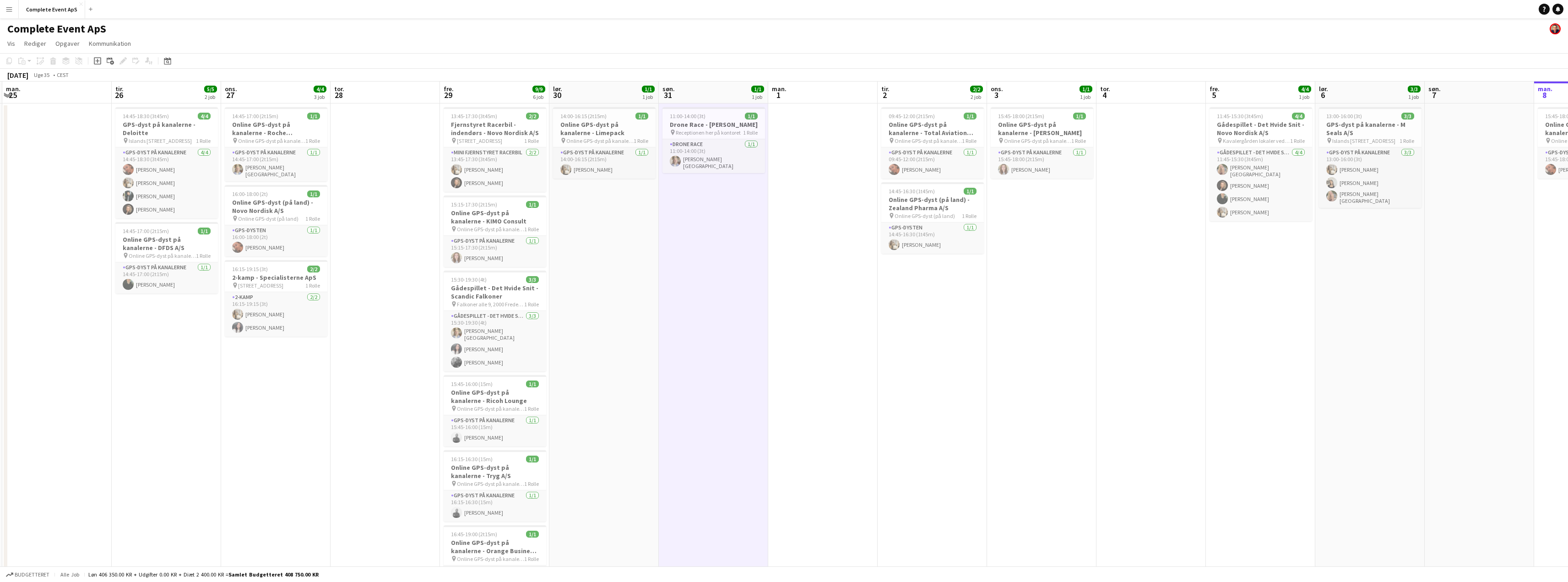
drag, startPoint x: 1040, startPoint y: 312, endPoint x: 616, endPoint y: 306, distance: 424.0
click at [616, 306] on app-calendar-viewport "fre. 22 4/4 4 job lør. 23 søn. 24 man. 25 tir. 26 5/5 2 job ons. 27 4/4 3 job t…" at bounding box center [784, 349] width 1568 height 535
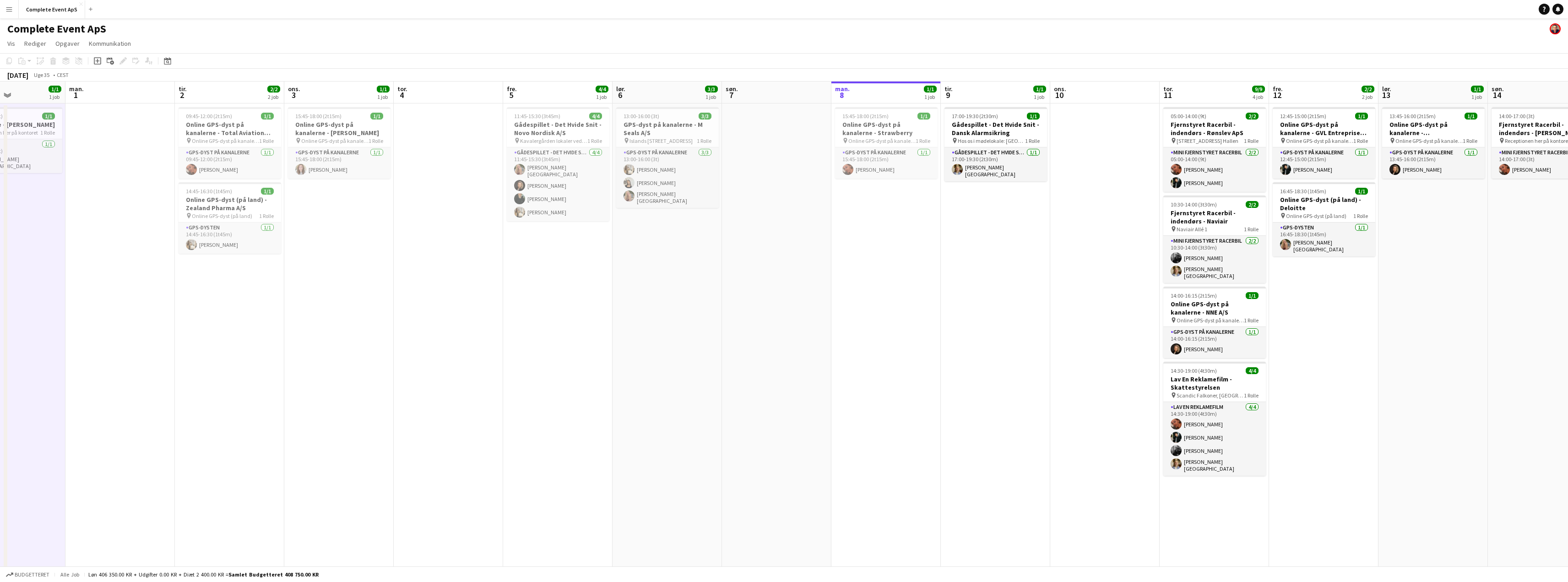
scroll to position [0, 388]
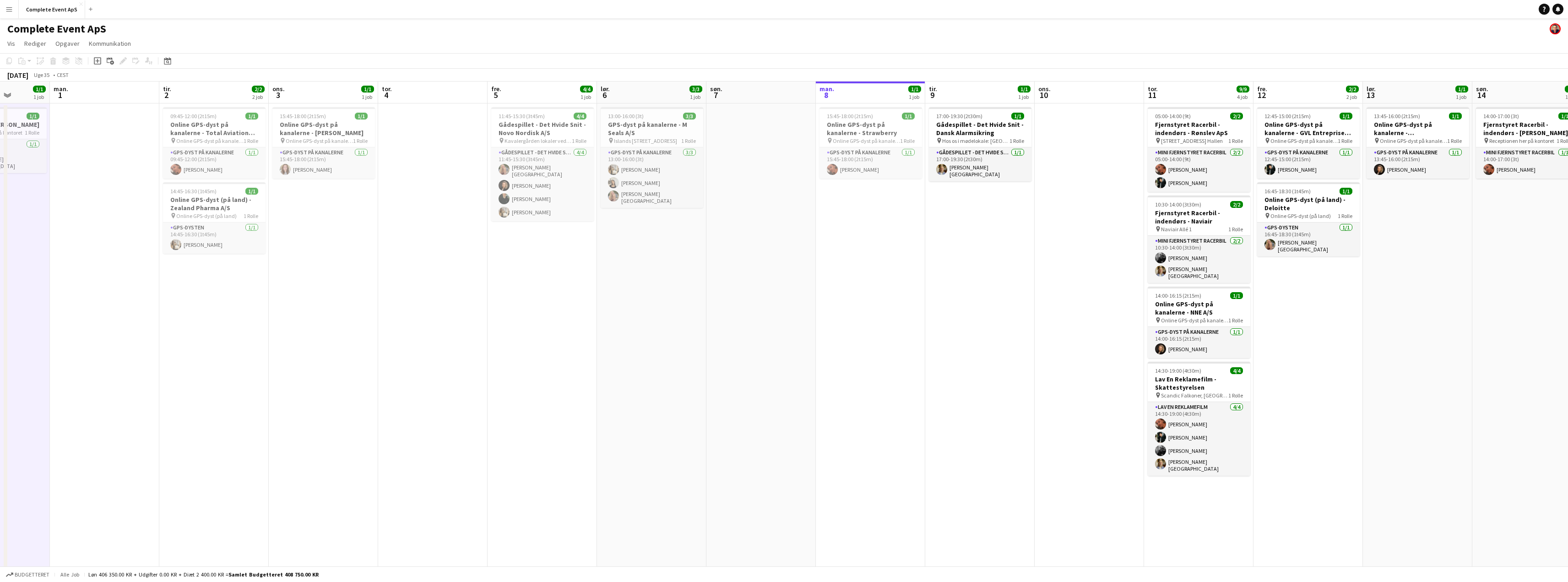
drag, startPoint x: 1112, startPoint y: 320, endPoint x: 626, endPoint y: 314, distance: 486.0
click at [626, 314] on app-calendar-viewport "tor. 28 fre. 29 9/9 6 job lør. 30 1/1 1 job søn. 31 1/1 1 job man. 1 tir. 2 2/2…" at bounding box center [784, 349] width 1568 height 535
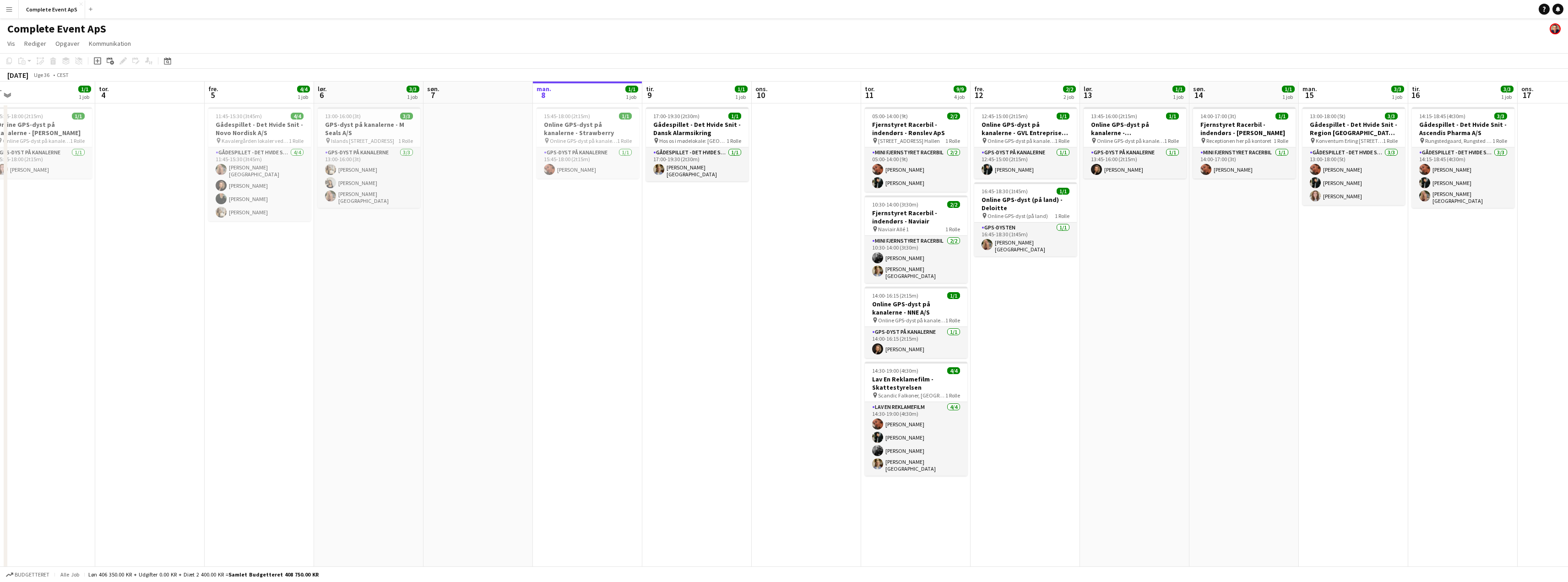
scroll to position [0, 234]
drag, startPoint x: 749, startPoint y: 276, endPoint x: 612, endPoint y: 269, distance: 137.2
click at [612, 269] on app-calendar-viewport "man. 1 tir. 2 2/2 2 job ons. 3 1/1 1 job tor. 4 fre. 5 4/4 1 job lør. 6 3/3 1 j…" at bounding box center [784, 349] width 1568 height 535
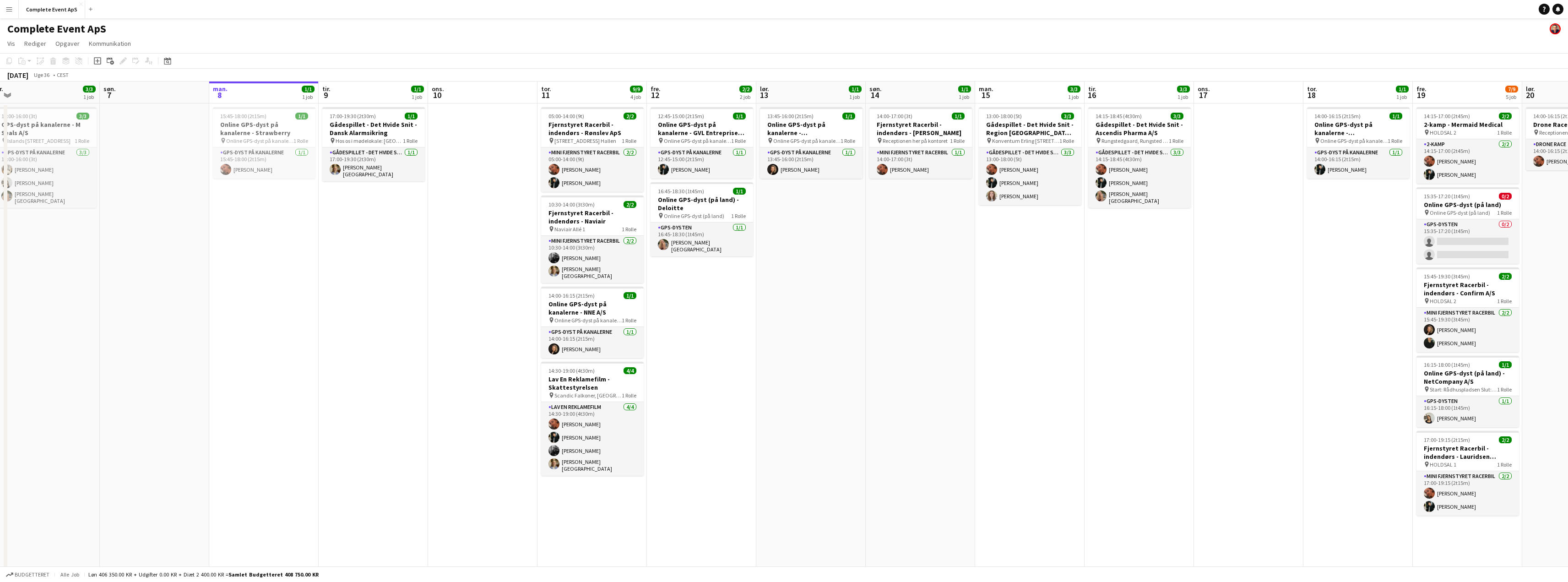
scroll to position [0, 425]
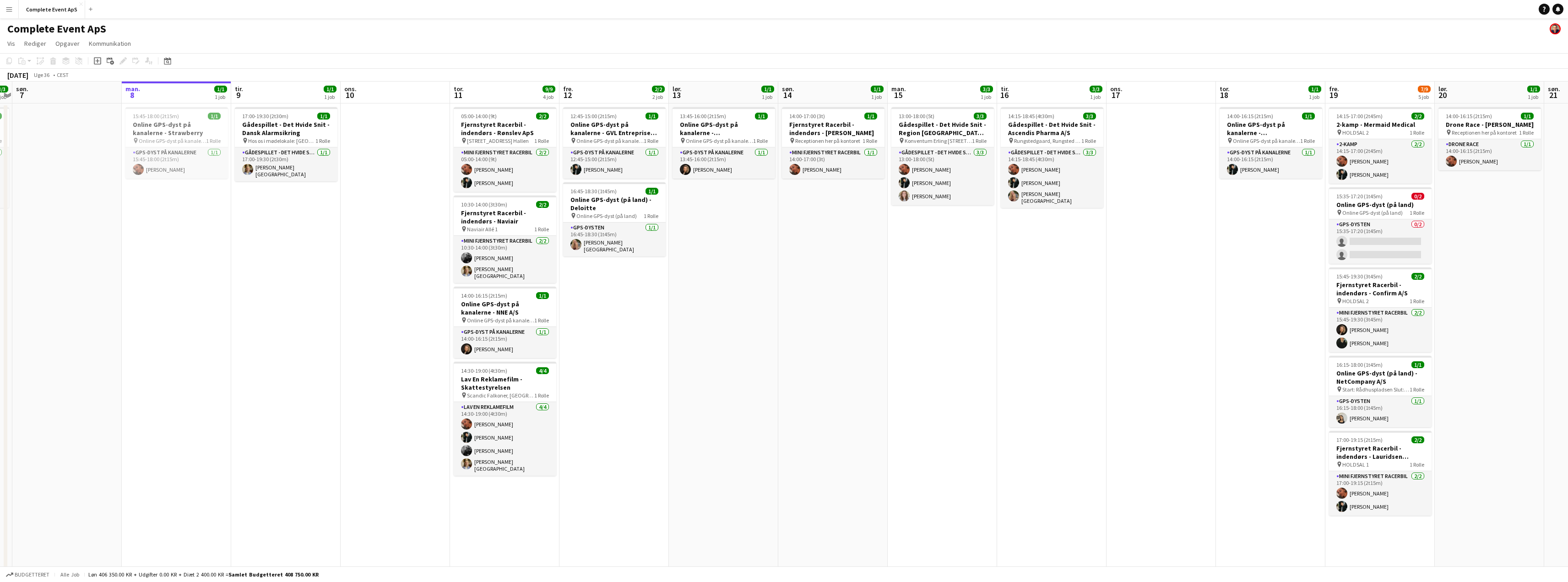
drag, startPoint x: 985, startPoint y: 345, endPoint x: 786, endPoint y: 337, distance: 199.2
click at [786, 337] on app-calendar-viewport "ons. 3 1/1 1 job tor. 4 fre. 5 4/4 1 job lør. 6 3/3 1 job søn. 7 man. 8 1/1 1 j…" at bounding box center [784, 349] width 1568 height 535
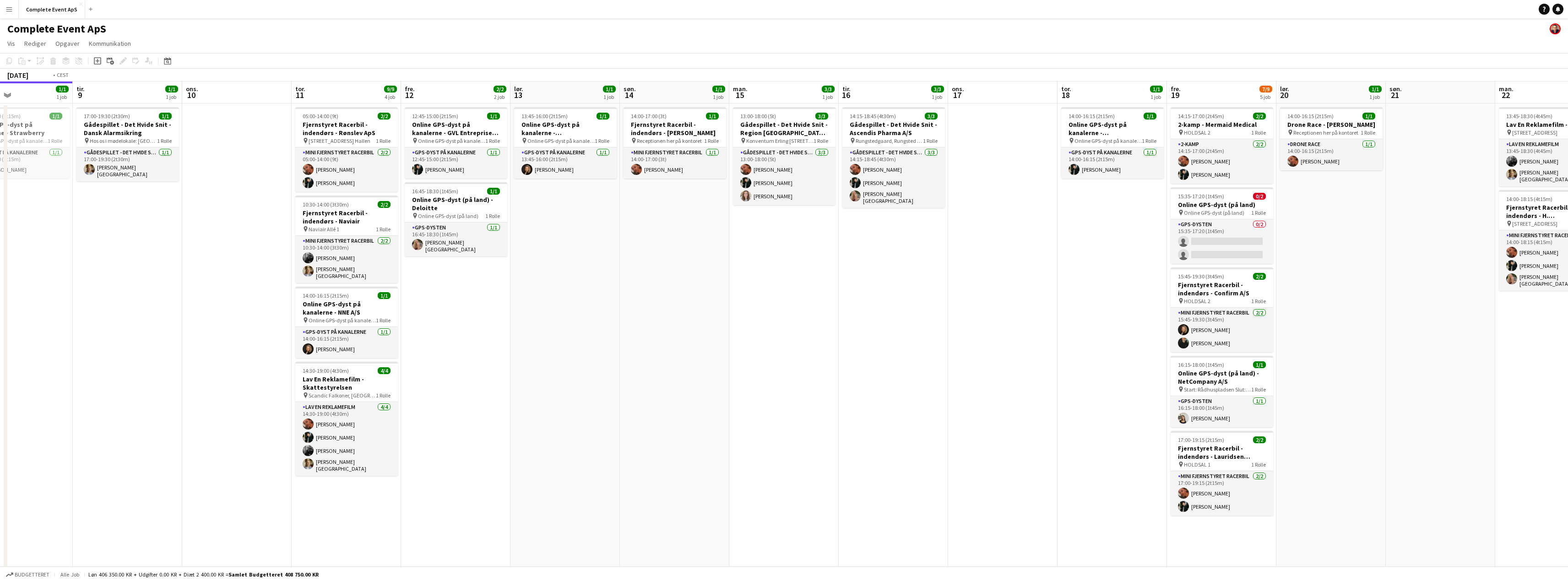
scroll to position [0, 383]
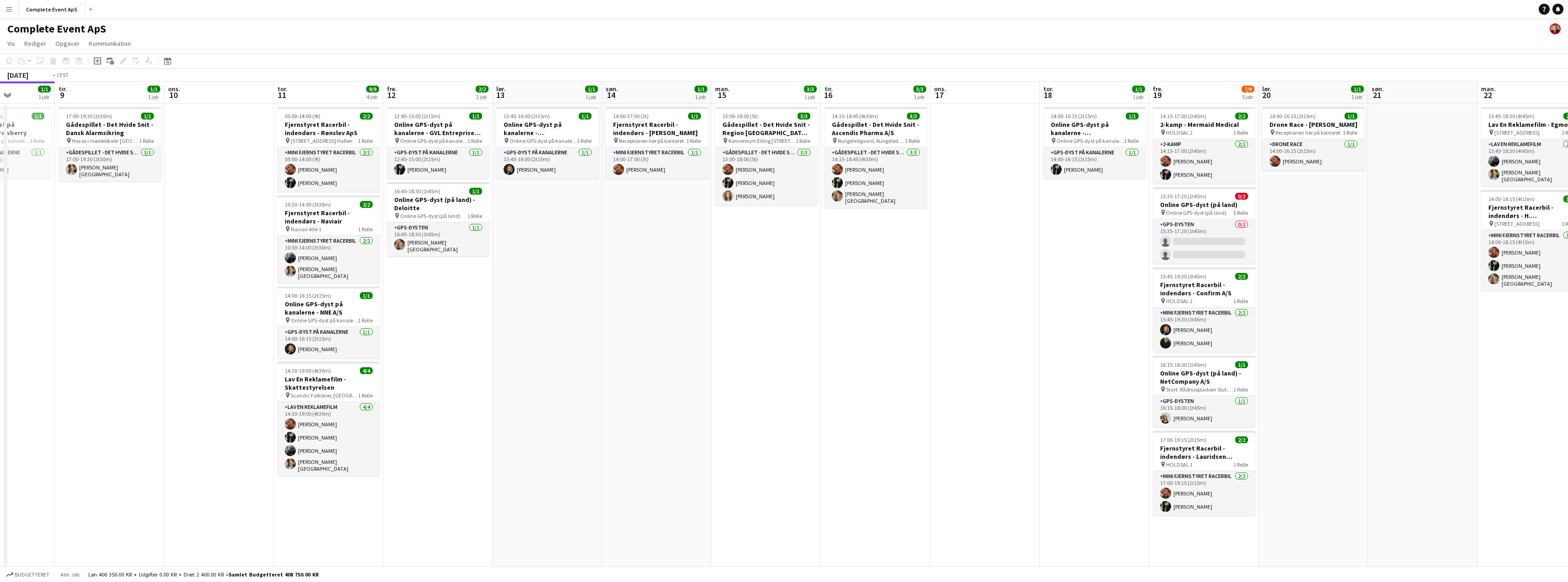
drag, startPoint x: 872, startPoint y: 290, endPoint x: 721, endPoint y: 290, distance: 151.0
click at [721, 290] on app-calendar-viewport "fre. 5 4/4 1 job lør. 6 3/3 1 job søn. 7 man. 8 1/1 1 job tir. 9 1/1 1 job ons.…" at bounding box center [784, 349] width 1568 height 535
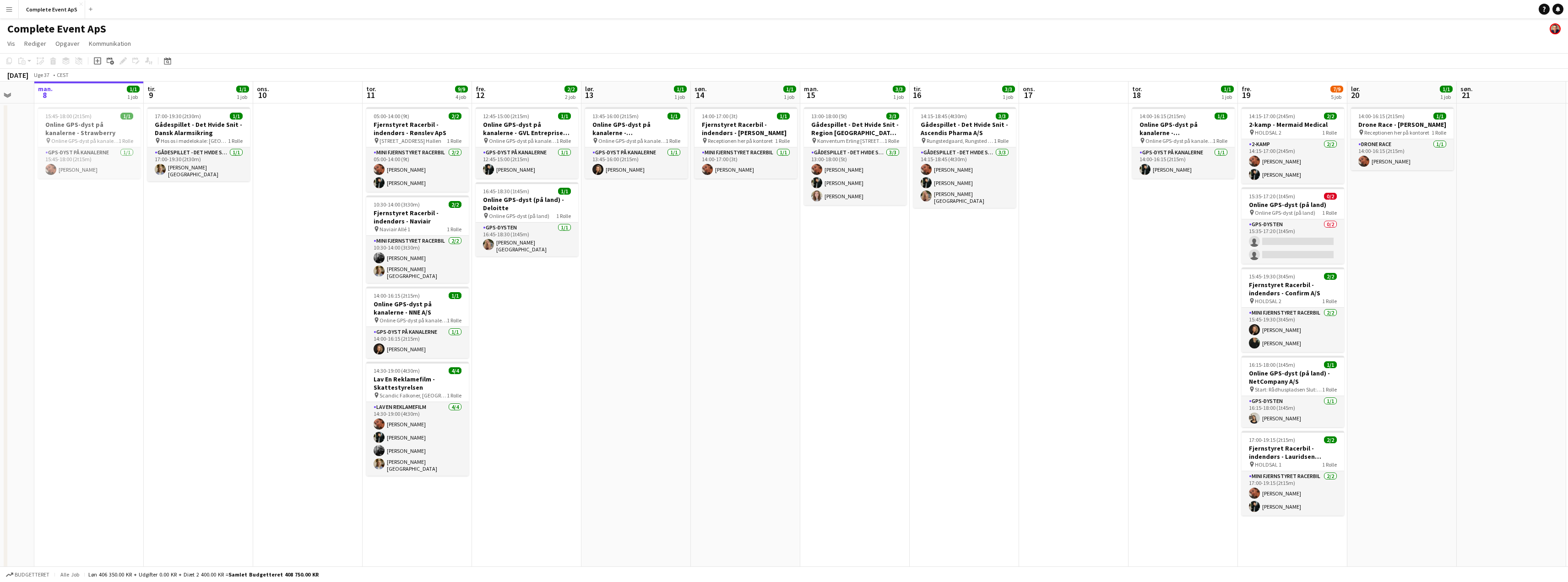
scroll to position [0, 398]
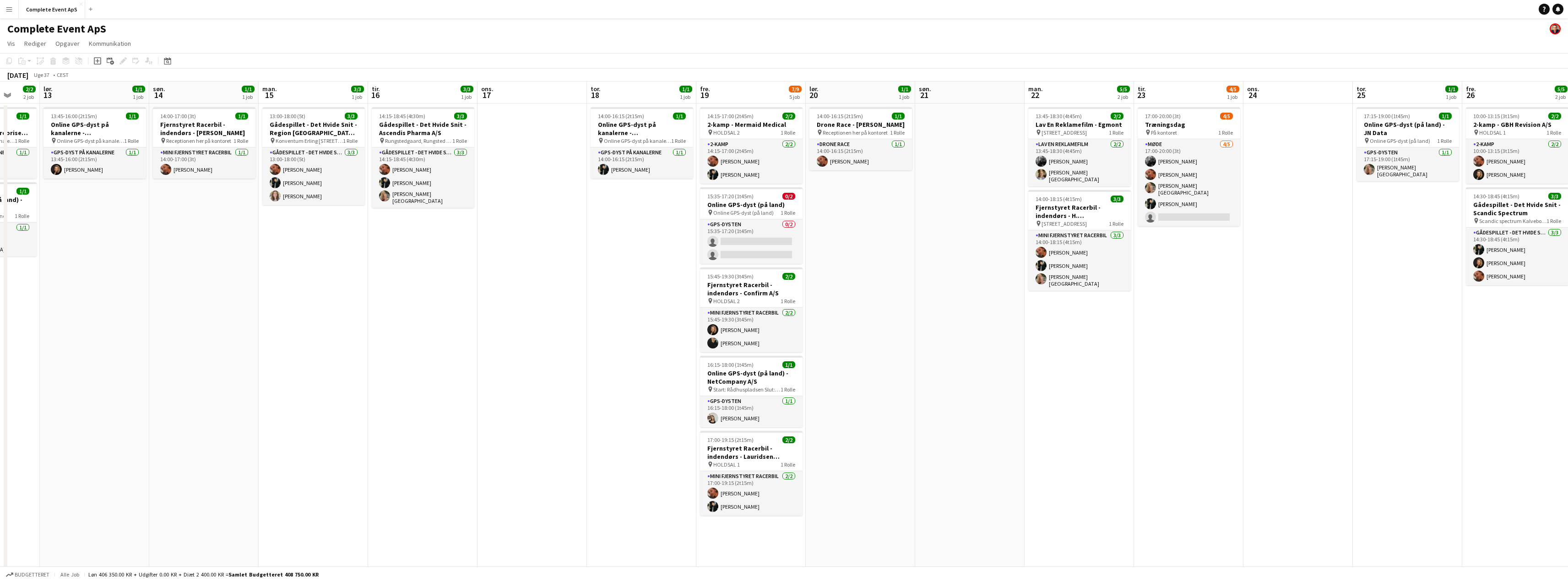
drag, startPoint x: 989, startPoint y: 251, endPoint x: 546, endPoint y: 257, distance: 443.0
click at [546, 257] on app-calendar-viewport "tir. 9 1/1 1 job ons. 10 tor. 11 9/9 4 job fre. 12 2/2 2 job lør. 13 1/1 1 job …" at bounding box center [784, 349] width 1568 height 535
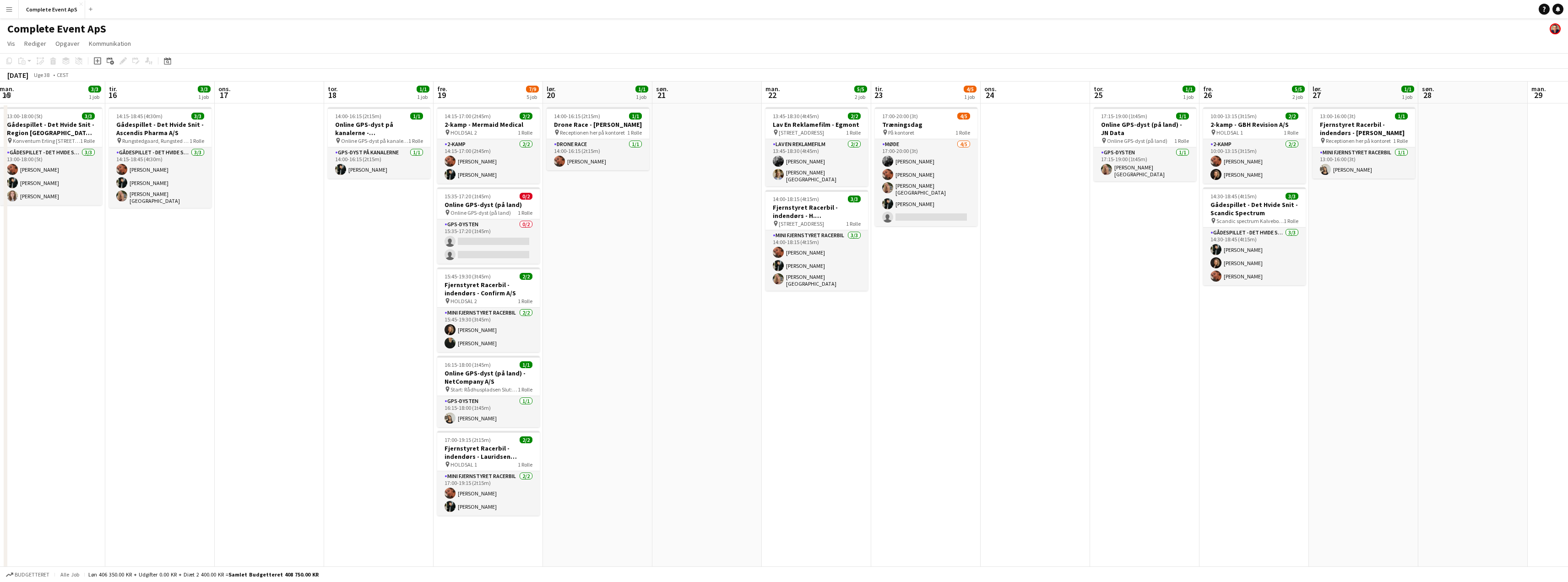
scroll to position [0, 220]
drag, startPoint x: 1200, startPoint y: 353, endPoint x: 951, endPoint y: 351, distance: 249.0
click at [951, 351] on app-calendar-viewport "lør. 13 1/1 1 job søn. 14 1/1 1 job man. 15 3/3 1 job tir. 16 3/3 1 job ons. 17…" at bounding box center [784, 349] width 1568 height 535
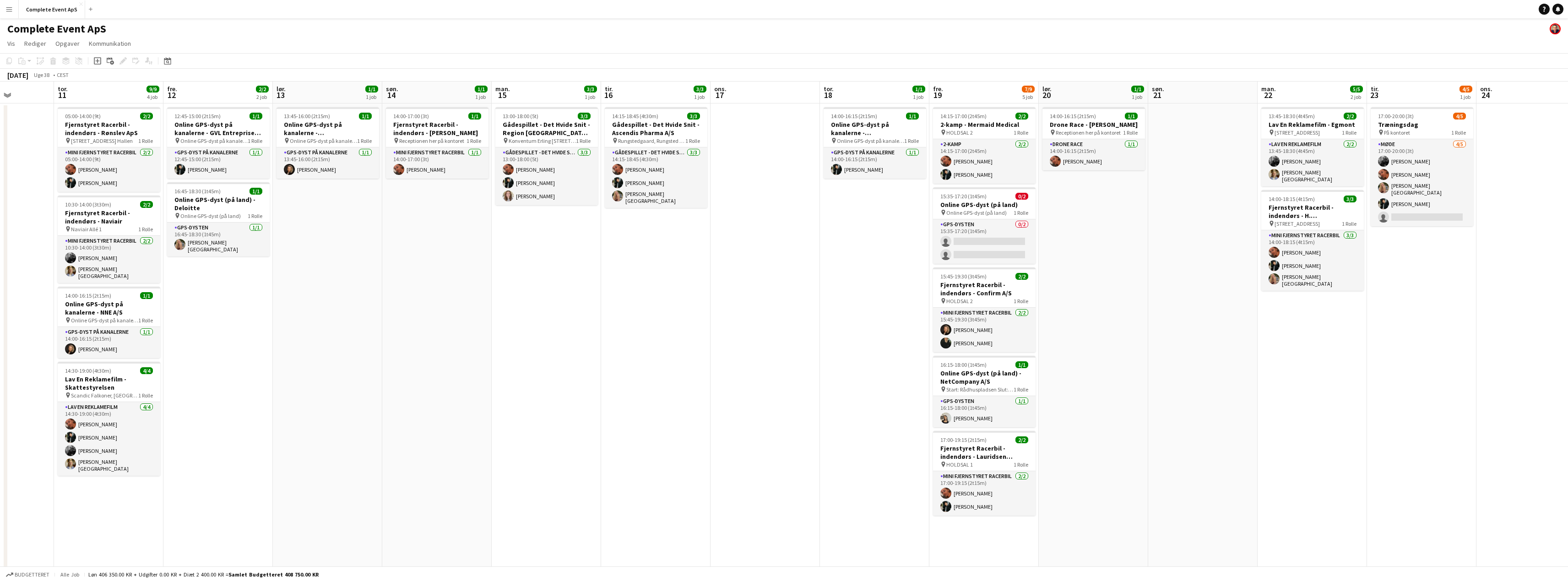
drag, startPoint x: 484, startPoint y: 295, endPoint x: 920, endPoint y: 309, distance: 436.2
click at [920, 309] on app-calendar-viewport "man. 8 1/1 1 job tir. 9 1/1 1 job ons. 10 tor. 11 9/9 4 job fre. 12 2/2 2 job l…" at bounding box center [784, 349] width 1568 height 535
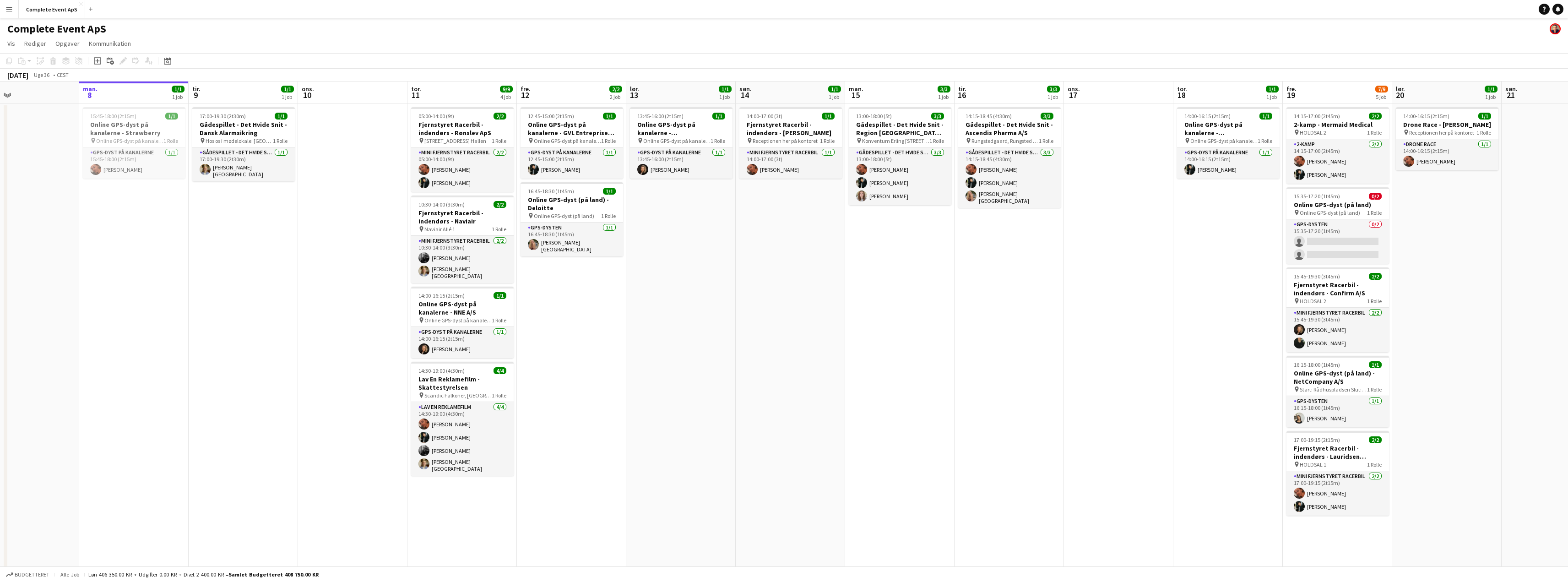
drag, startPoint x: 547, startPoint y: 300, endPoint x: 902, endPoint y: 317, distance: 355.4
click at [902, 317] on app-calendar-viewport "fre. 5 4/4 1 job lør. 6 3/3 1 job søn. 7 man. 8 1/1 1 job tir. 9 1/1 1 job ons.…" at bounding box center [784, 349] width 1568 height 535
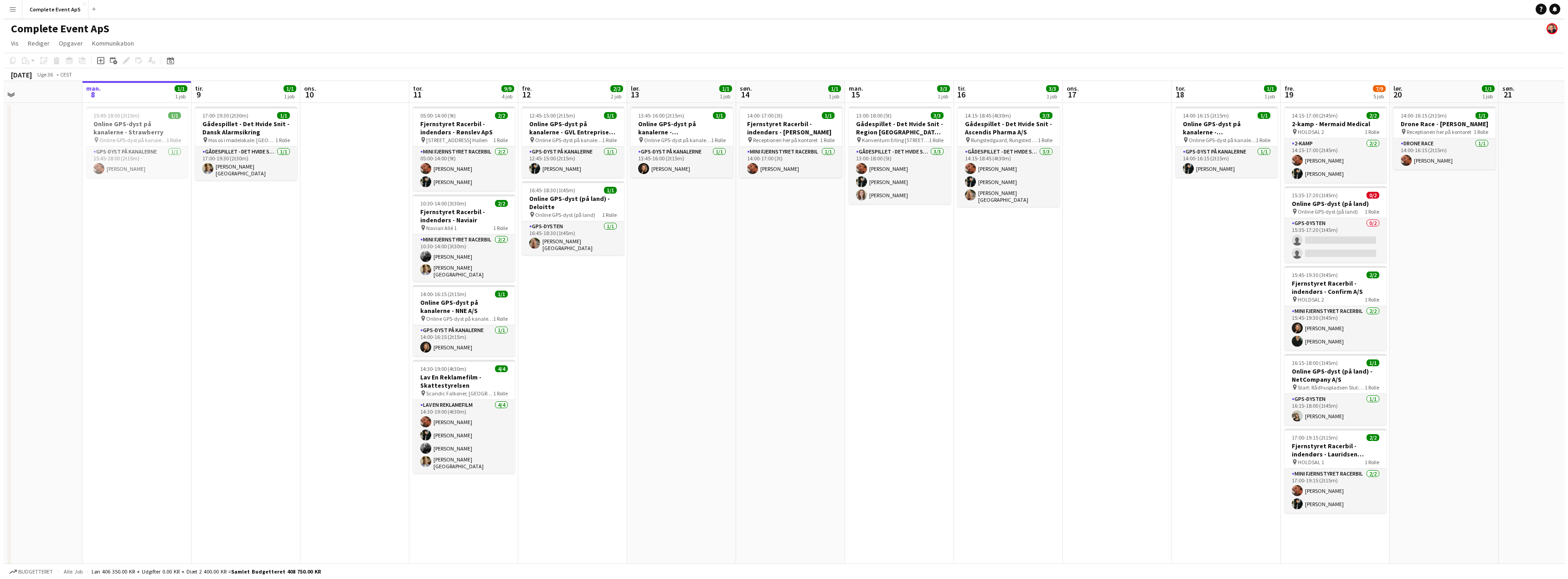
scroll to position [0, 247]
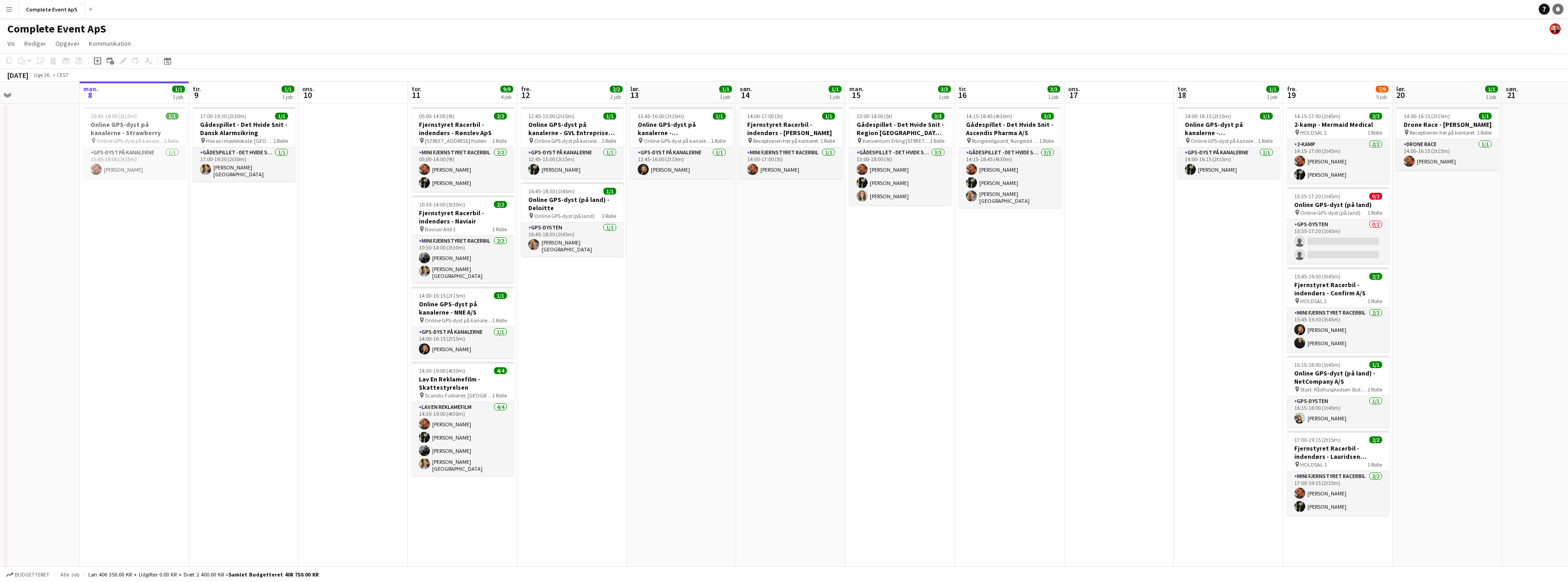
click at [1561, 12] on icon "Notifikationer" at bounding box center [1558, 9] width 5 height 5
